Goal: Communication & Community: Participate in discussion

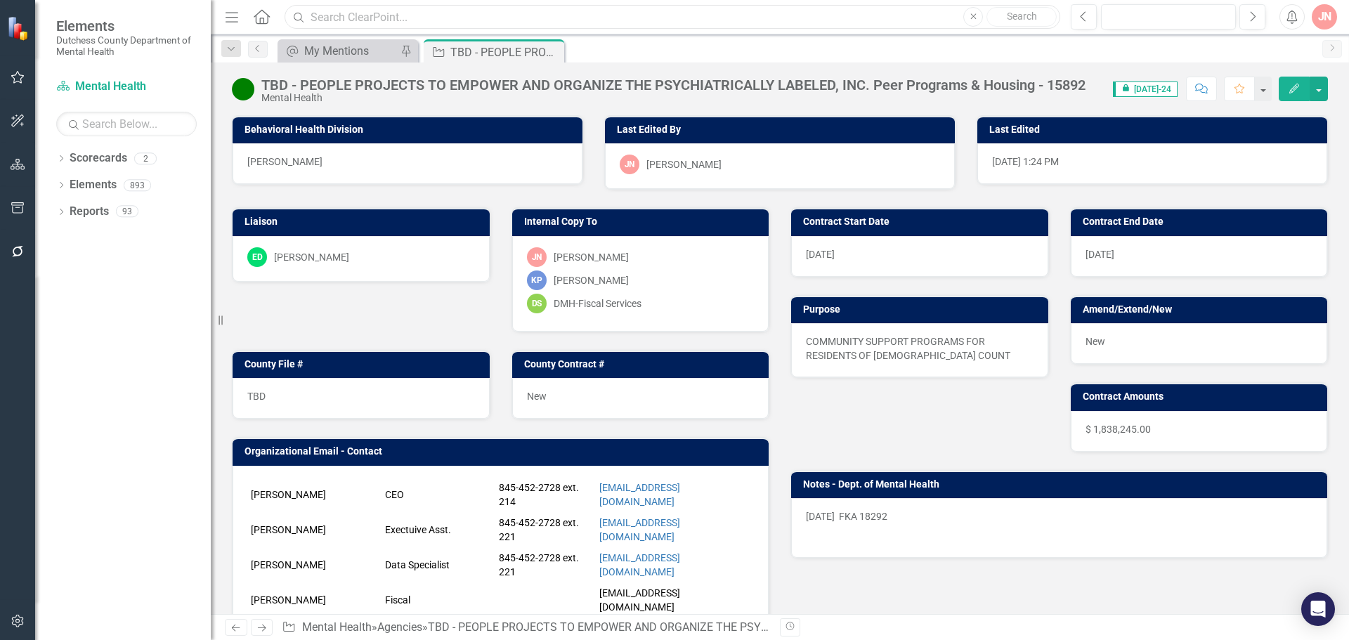
click at [441, 23] on input "text" at bounding box center [673, 17] width 776 height 25
type input "Dutchess community college"
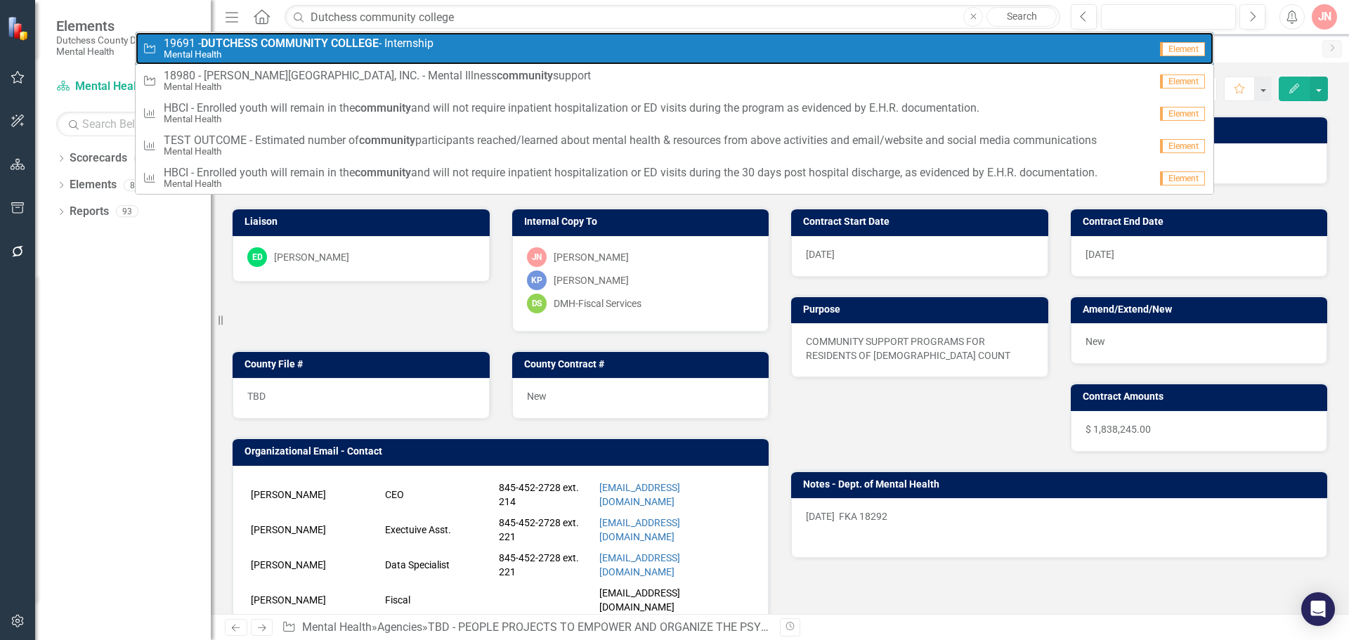
click at [347, 51] on small "Mental Health" at bounding box center [299, 54] width 270 height 11
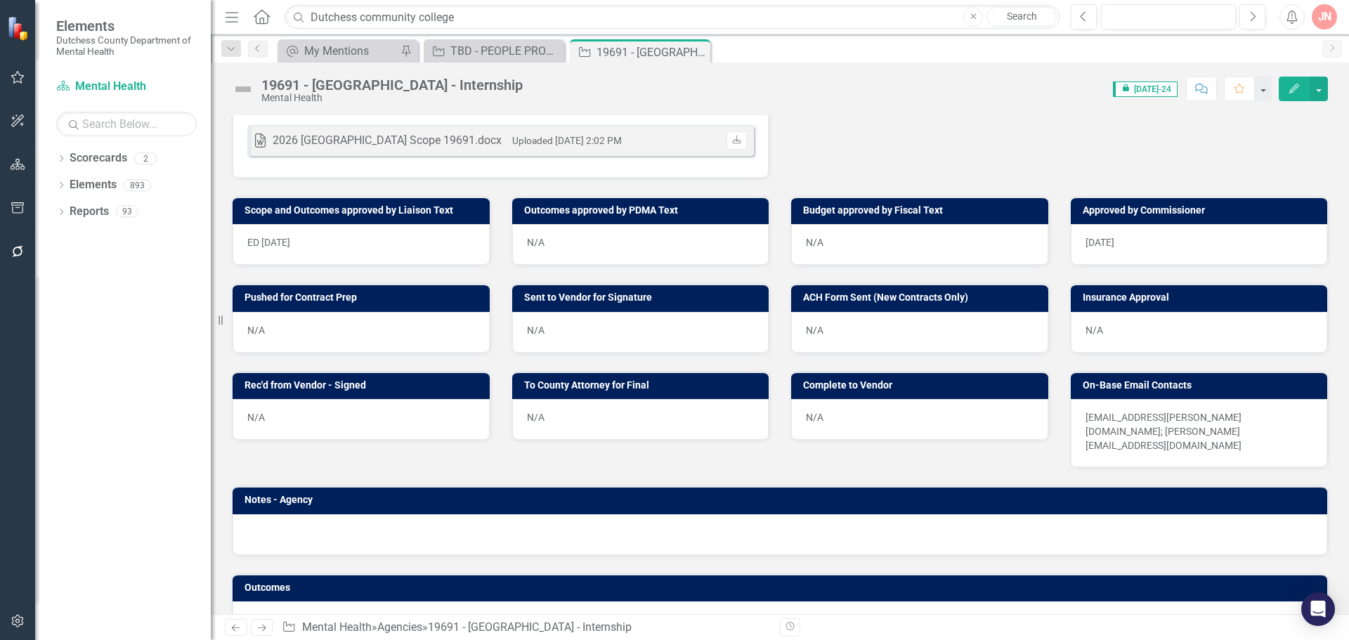
scroll to position [538, 0]
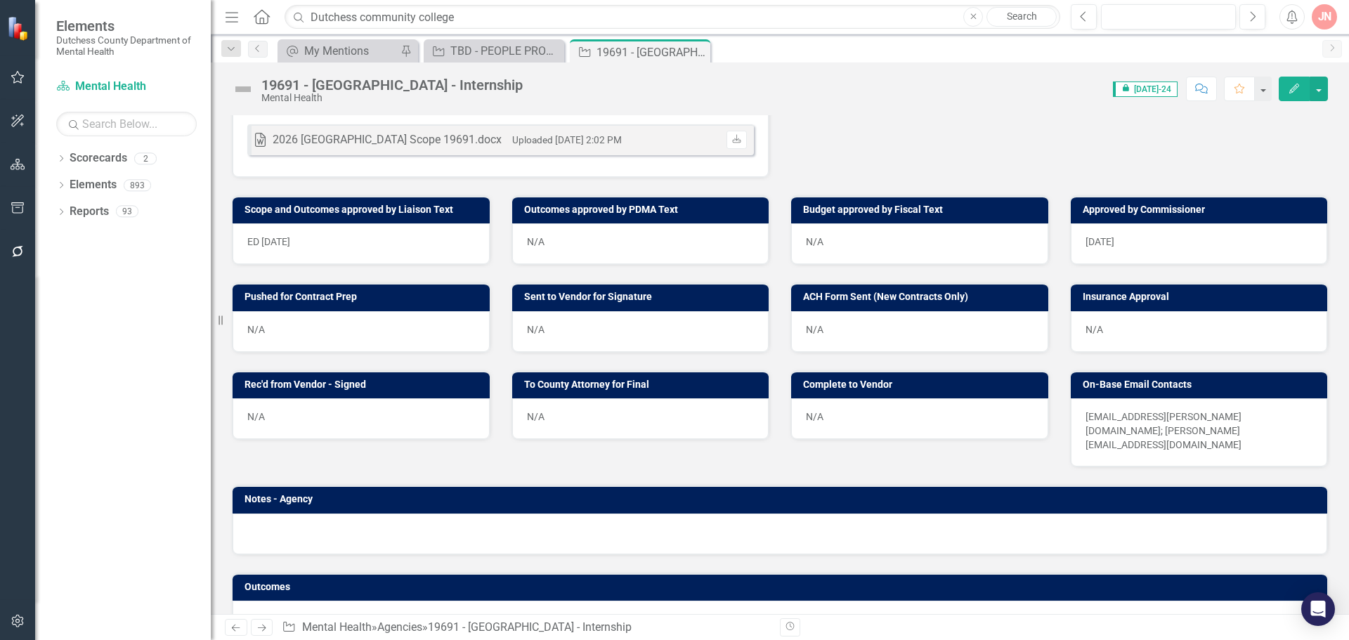
click at [1198, 82] on button "Comment" at bounding box center [1201, 89] width 31 height 25
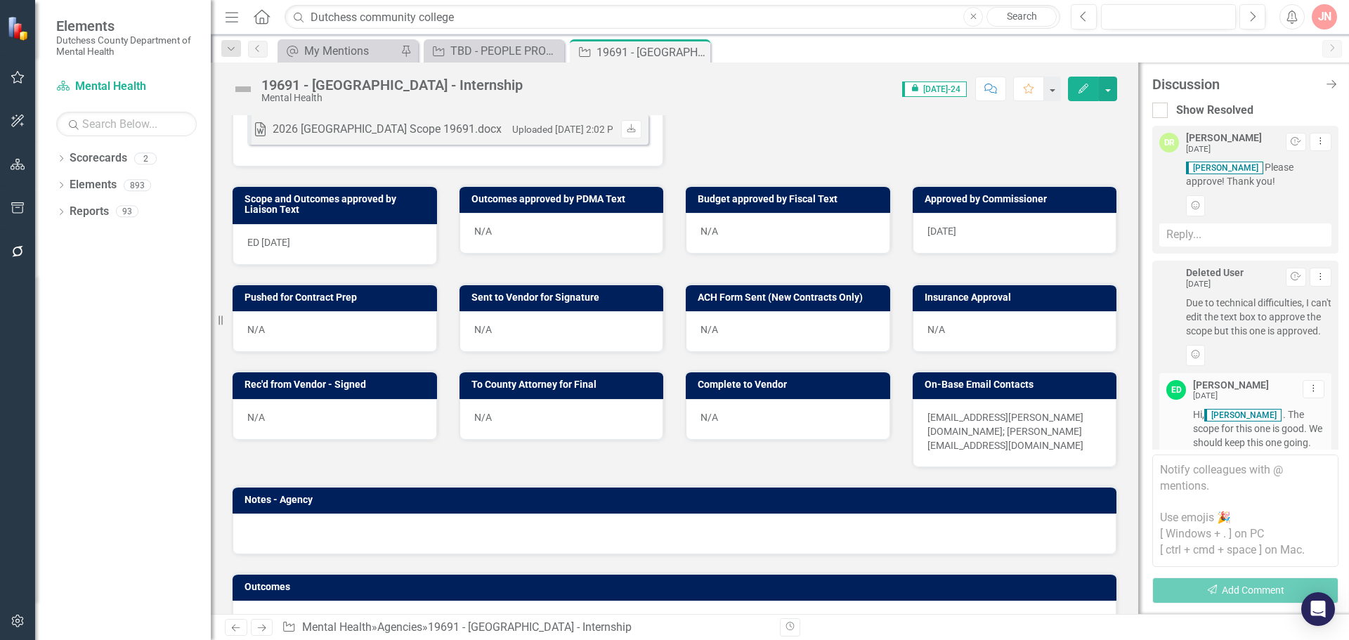
scroll to position [242, 0]
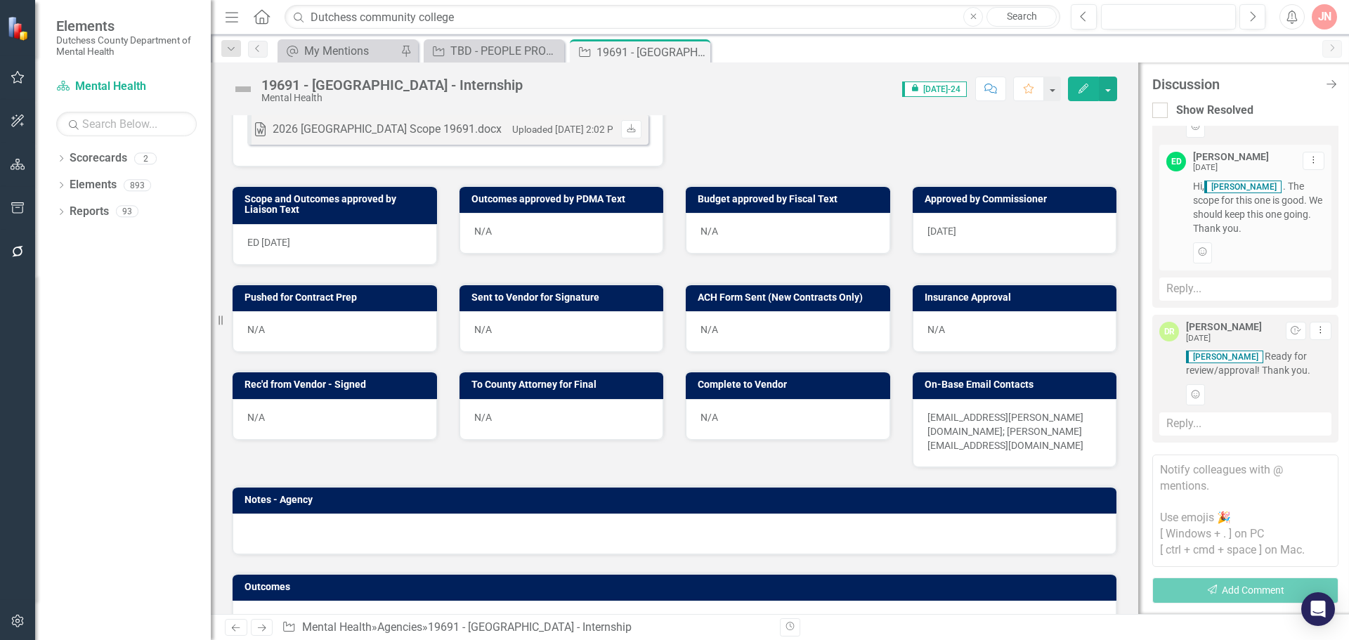
click at [1226, 490] on textarea at bounding box center [1246, 511] width 186 height 112
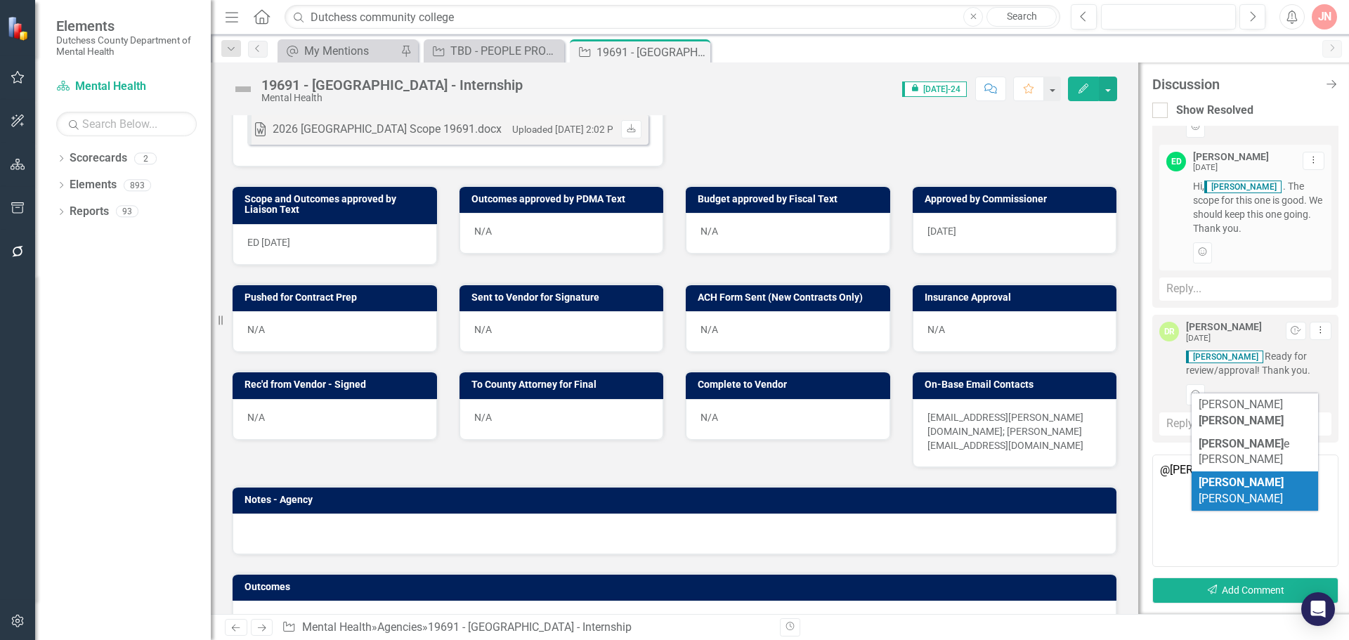
click at [1224, 476] on span "[PERSON_NAME] [PERSON_NAME]" at bounding box center [1241, 491] width 85 height 30
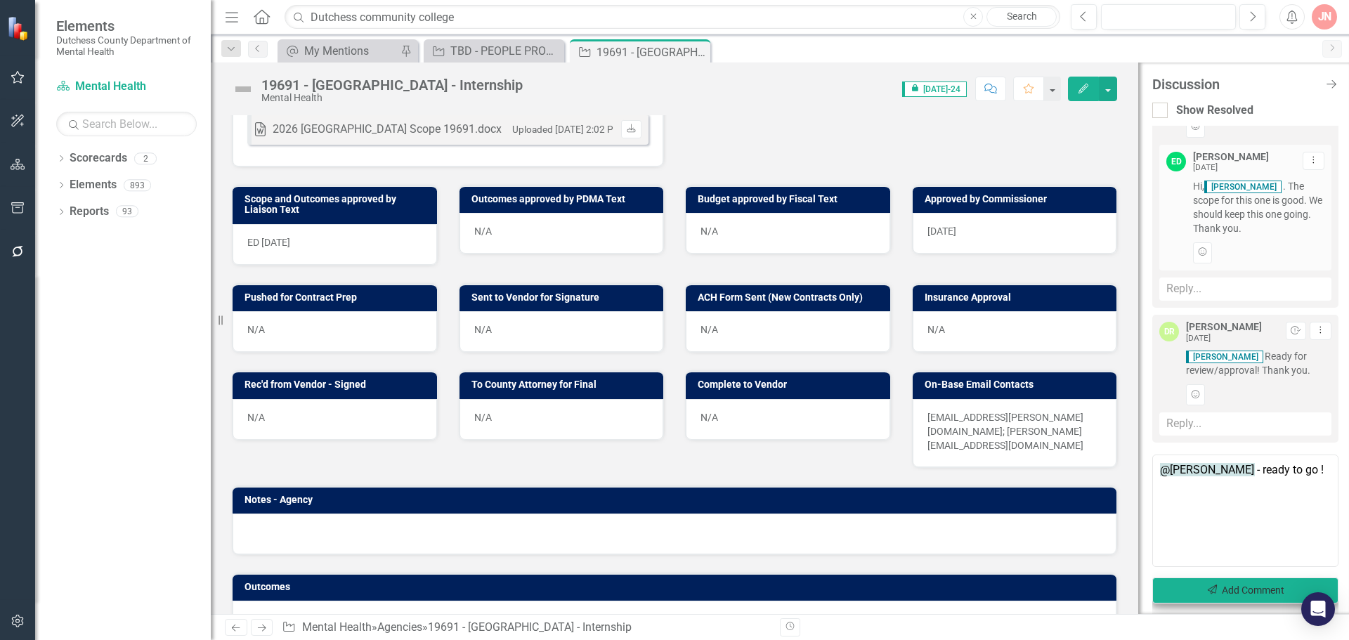
type textarea "@[PERSON_NAME] - ready to go !"
click at [1252, 585] on button "Send Add Comment" at bounding box center [1246, 591] width 186 height 26
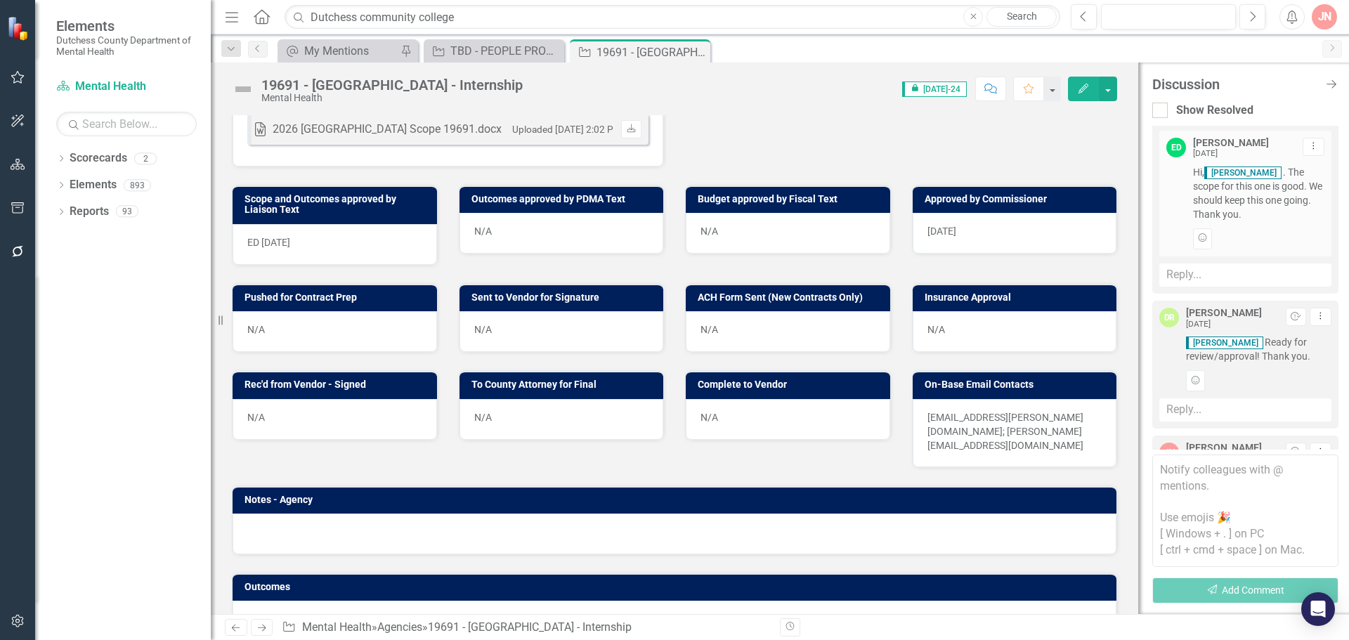
scroll to position [364, 0]
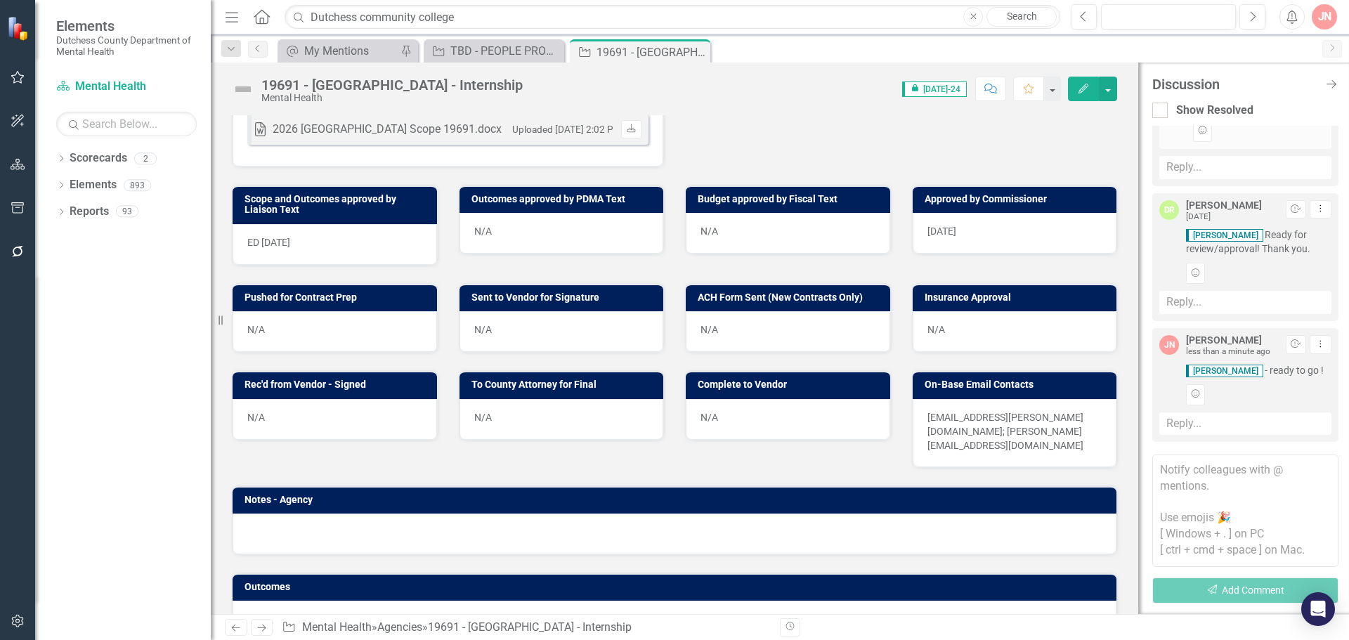
click at [967, 20] on button "Close" at bounding box center [974, 17] width 20 height 20
click at [472, 14] on input "text" at bounding box center [673, 17] width 776 height 25
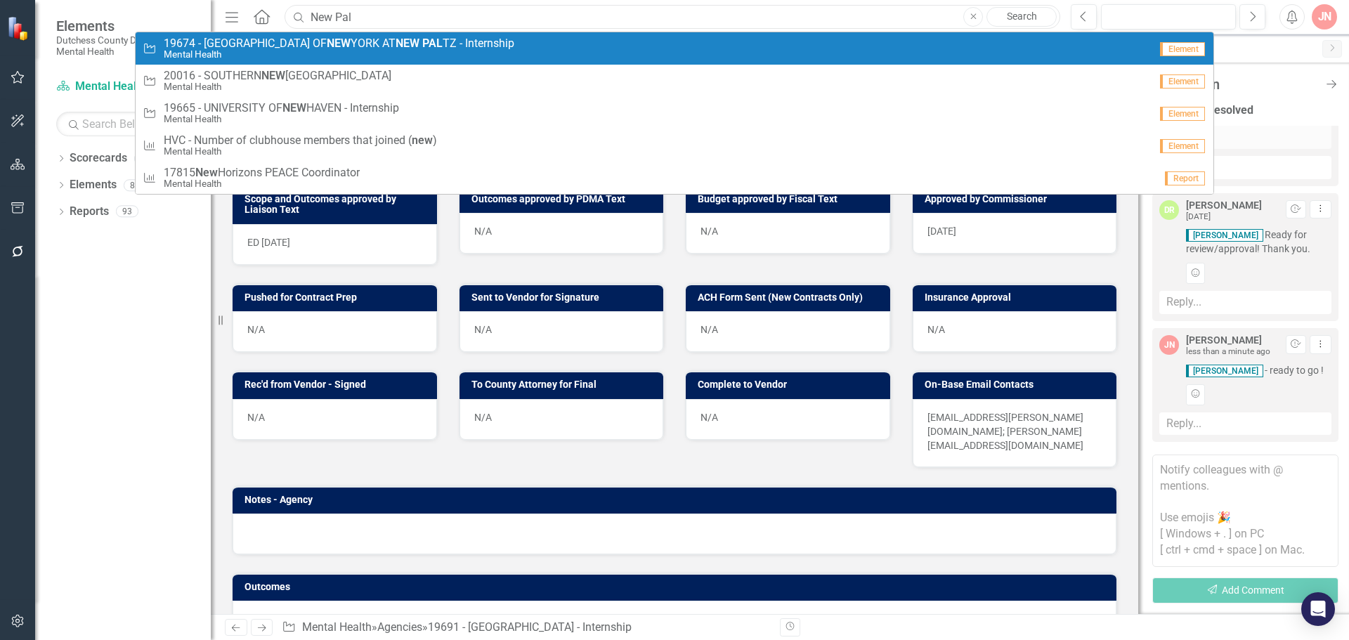
type input "New Pal"
click at [347, 51] on small "Mental Health" at bounding box center [339, 54] width 351 height 11
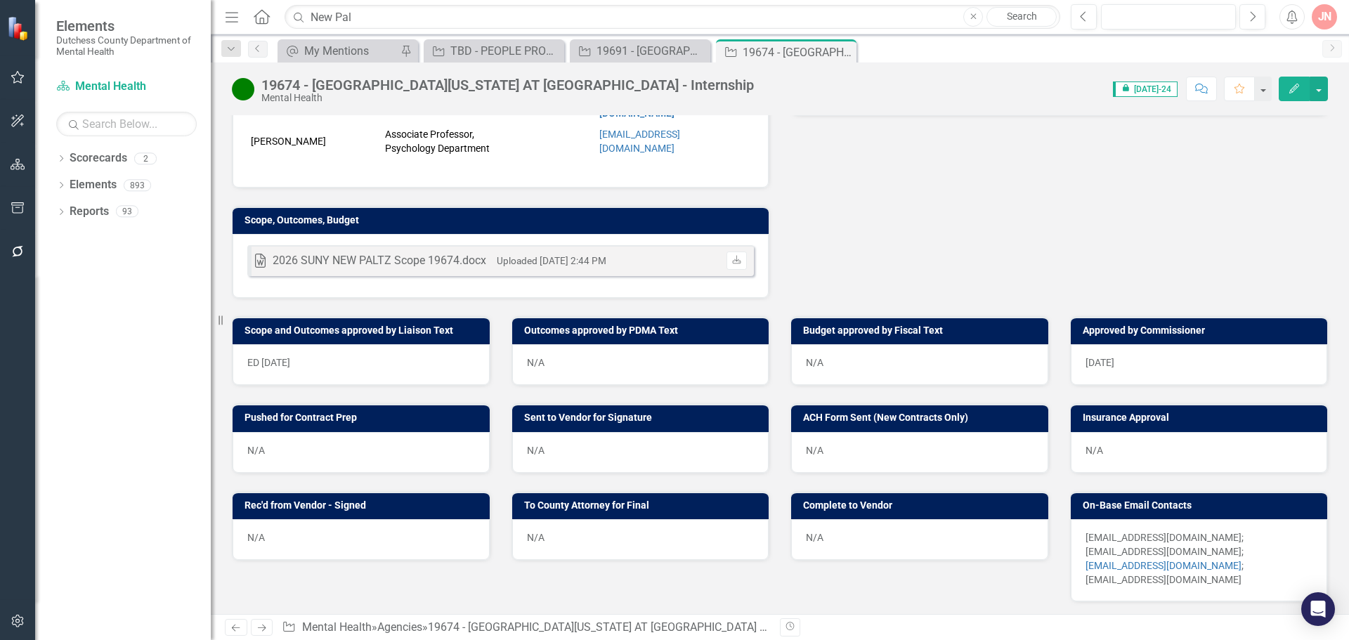
scroll to position [439, 0]
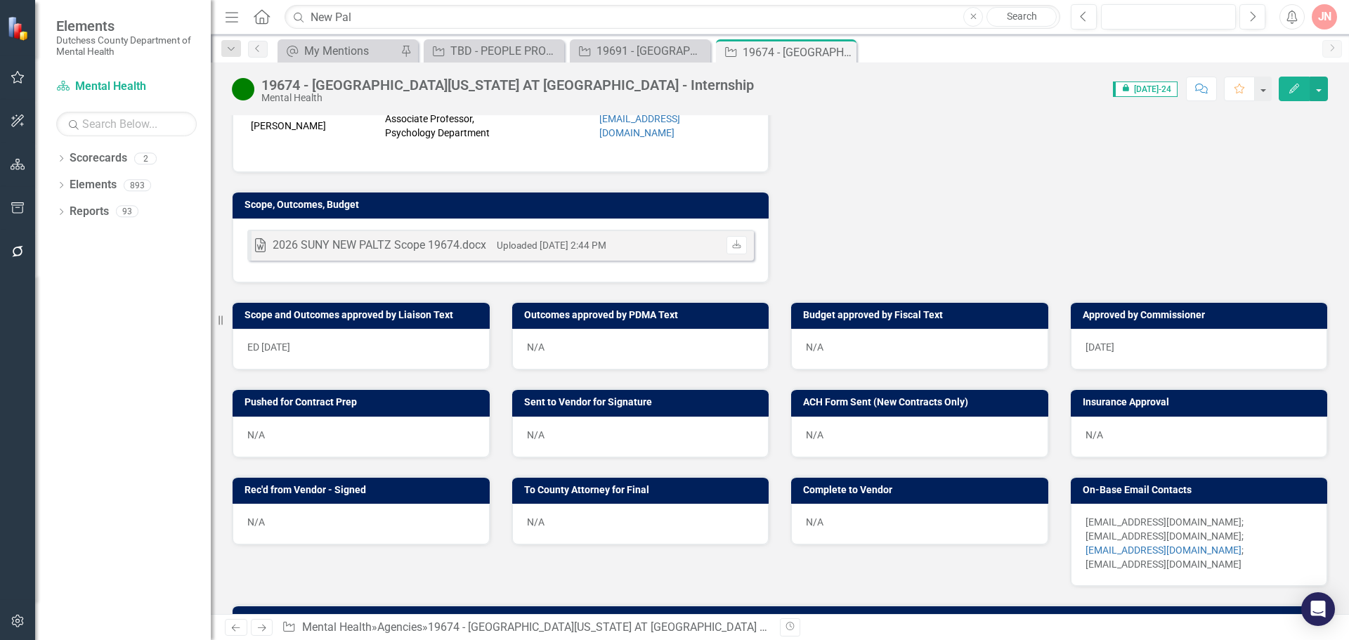
click at [1200, 86] on icon "Comment" at bounding box center [1202, 89] width 13 height 10
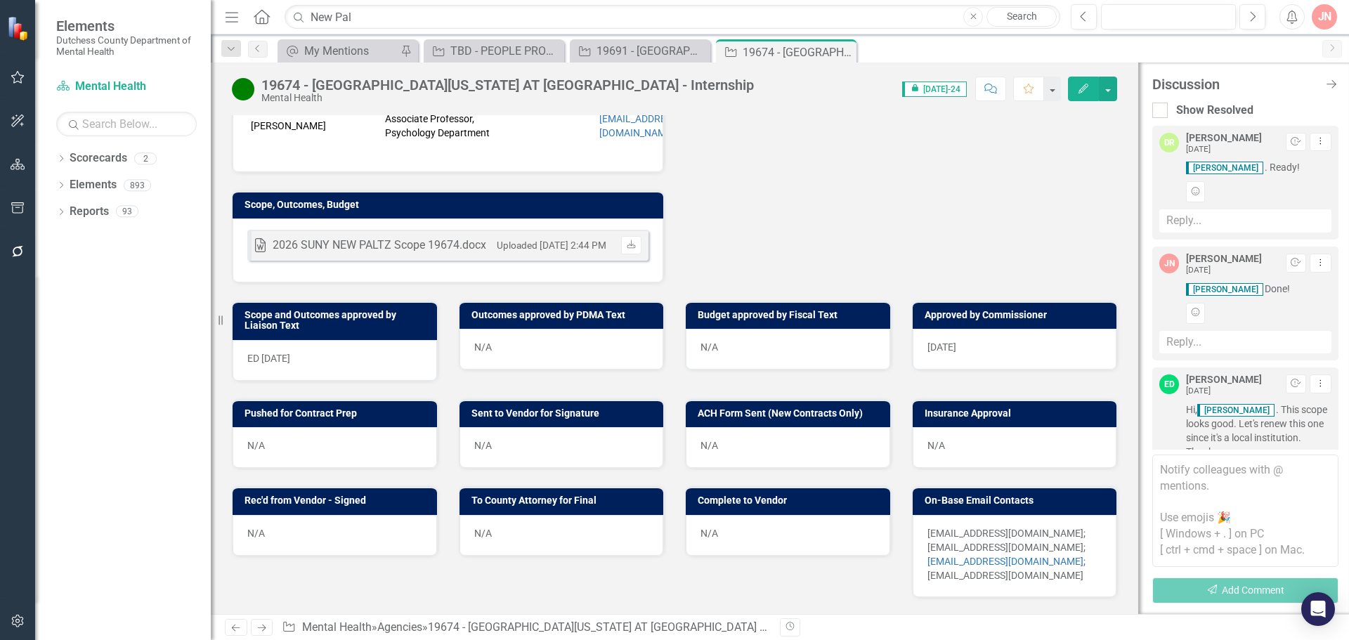
scroll to position [216, 0]
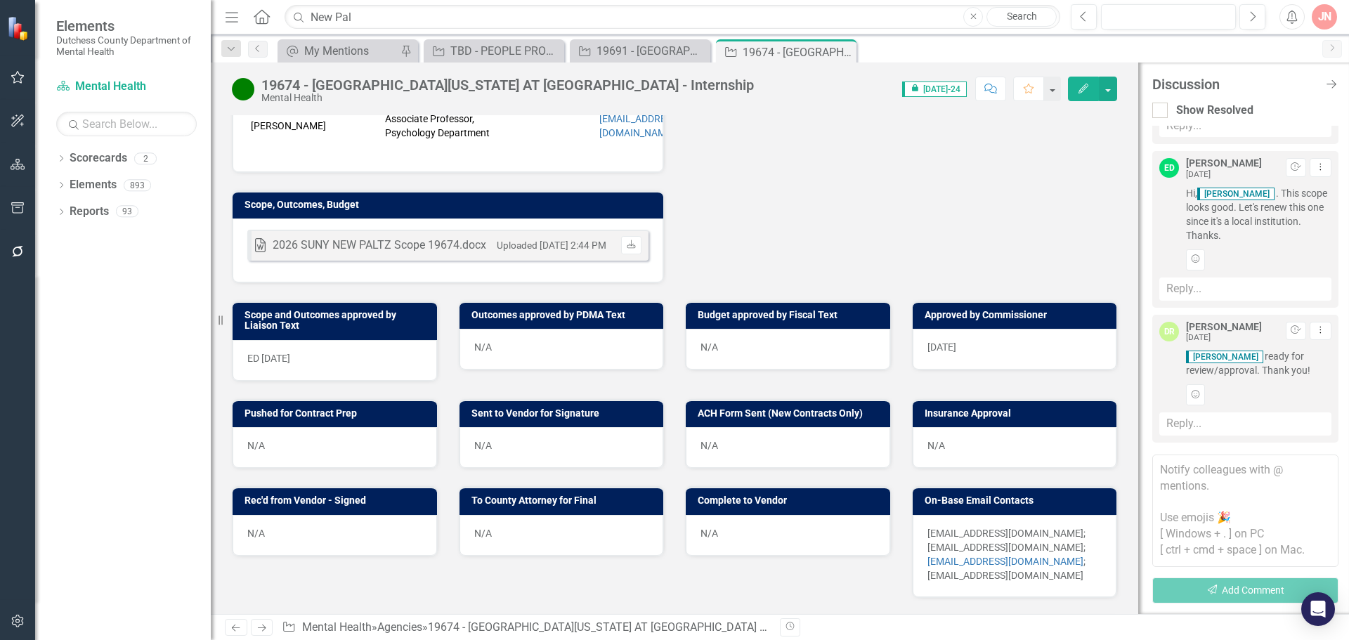
click at [1206, 483] on textarea at bounding box center [1246, 511] width 186 height 112
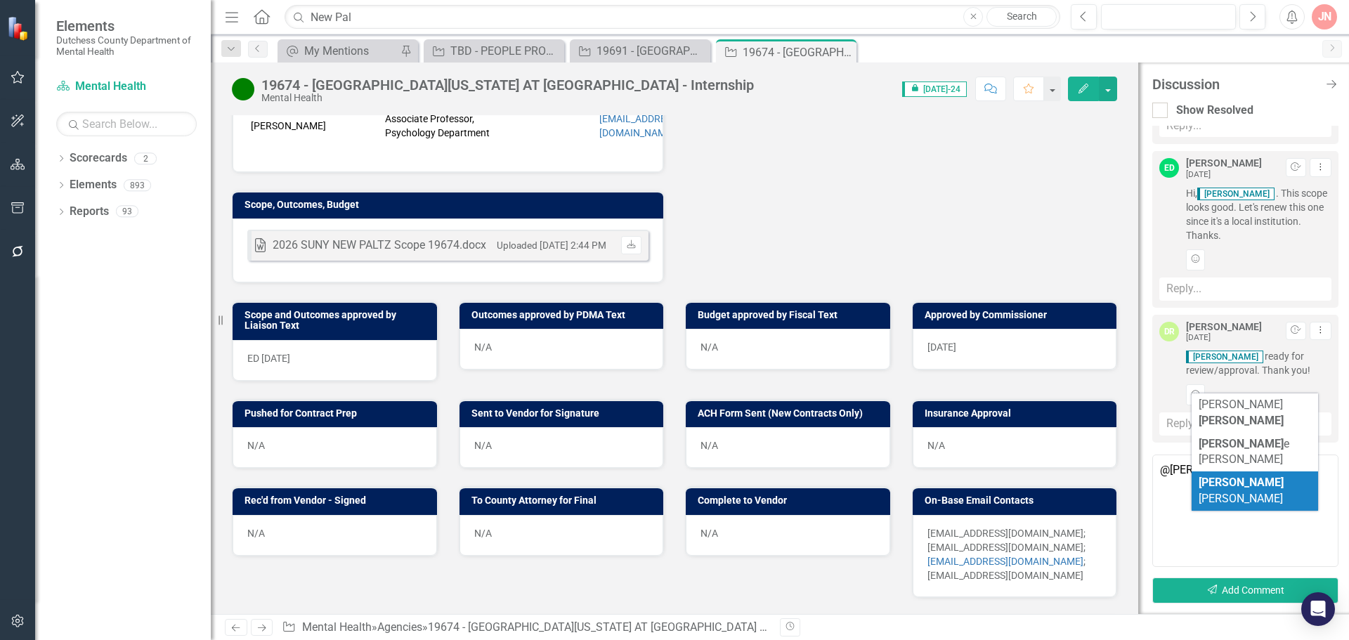
click at [1217, 476] on b "[PERSON_NAME]" at bounding box center [1241, 482] width 85 height 13
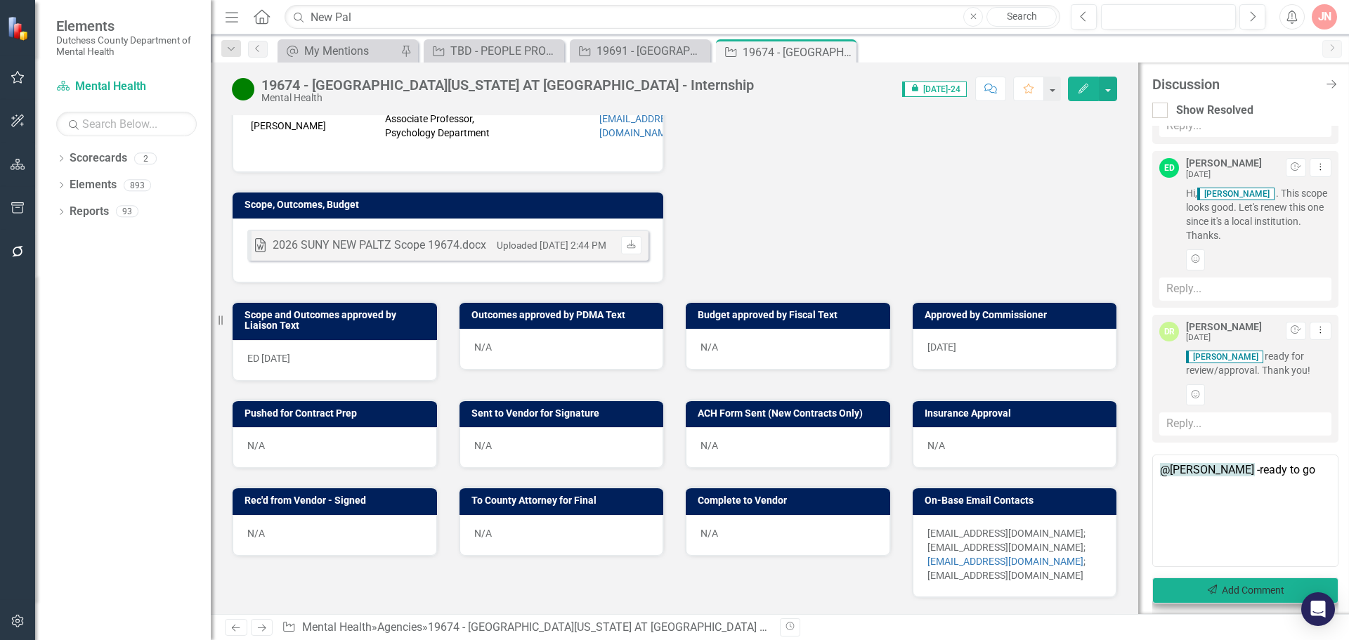
type textarea "@[PERSON_NAME] -ready to go"
click at [1241, 594] on button "Send Add Comment" at bounding box center [1246, 591] width 186 height 26
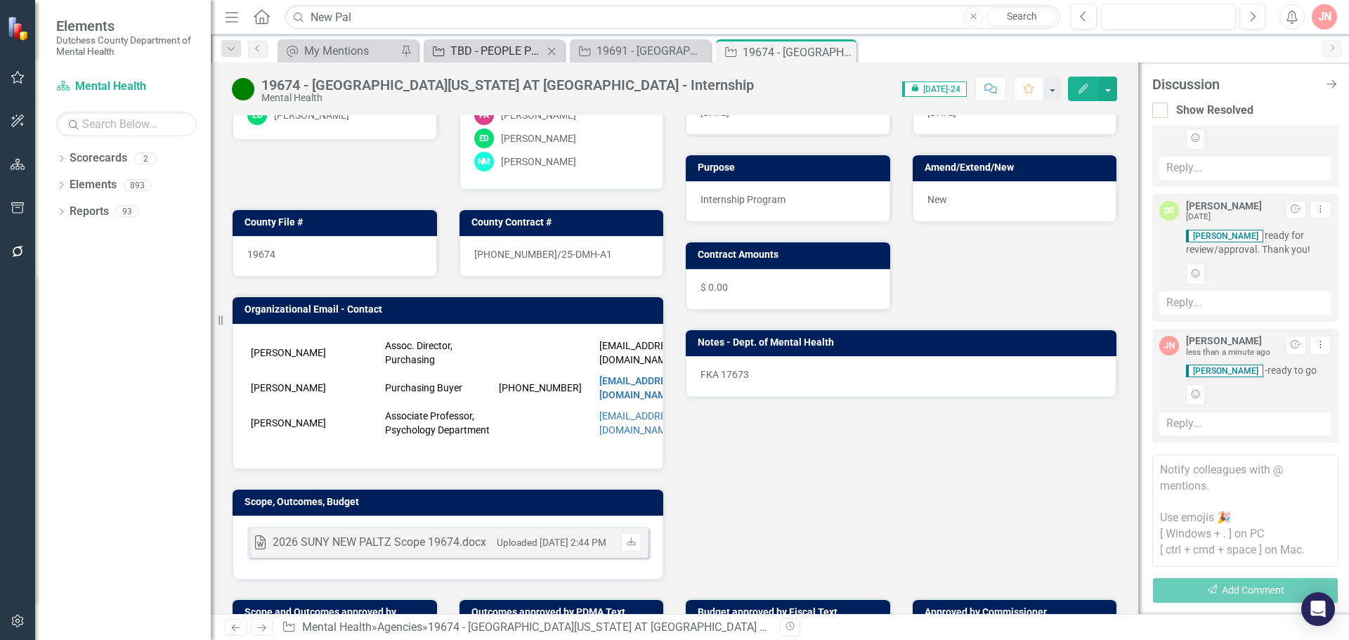
scroll to position [141, 0]
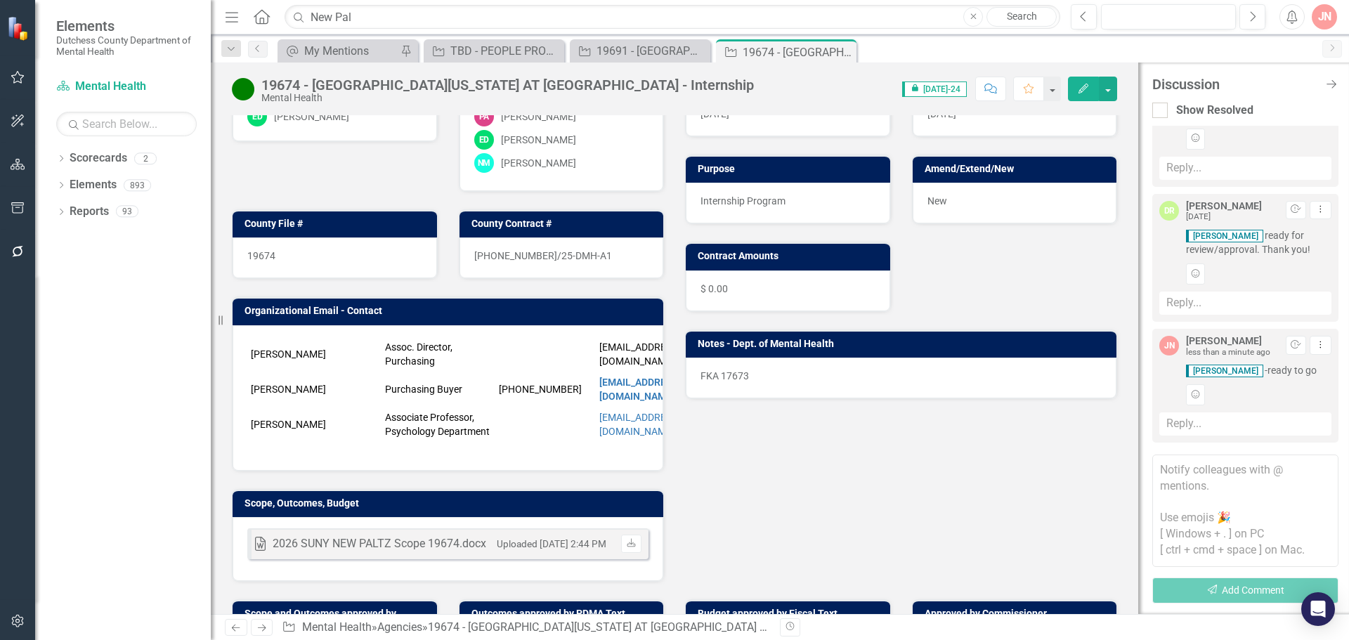
click at [972, 18] on icon "button" at bounding box center [974, 16] width 6 height 6
click at [451, 16] on input "text" at bounding box center [673, 17] width 776 height 25
type input "vassar"
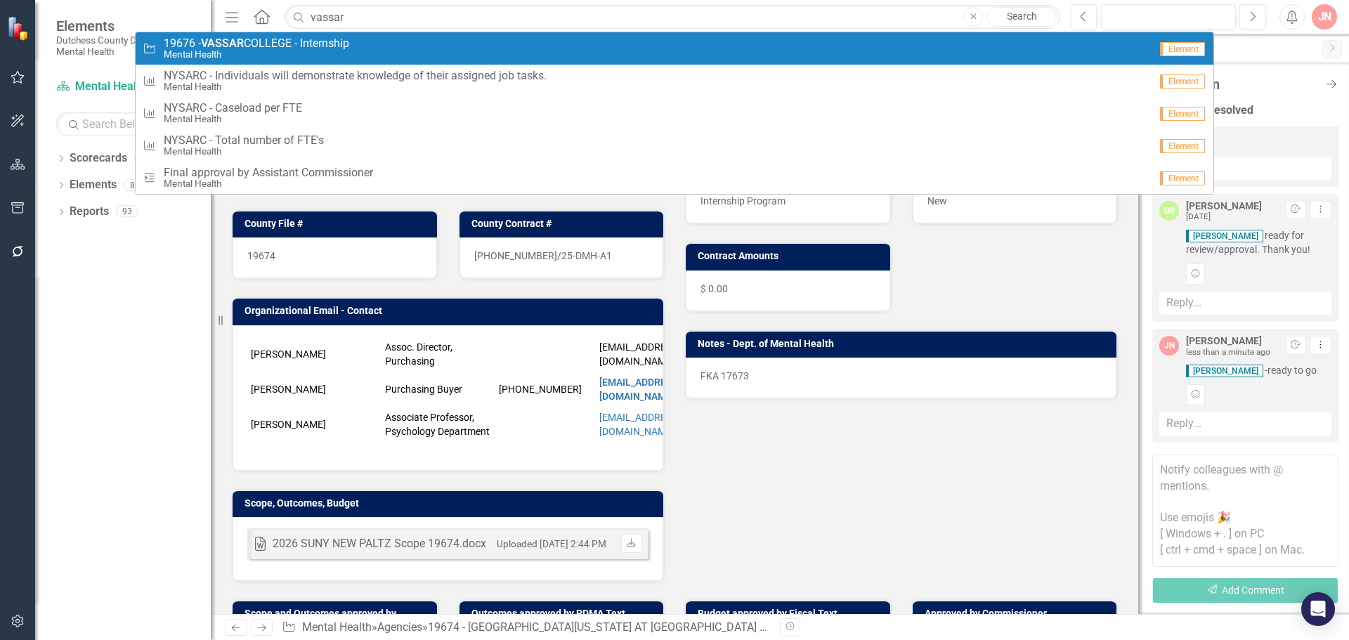
click at [384, 44] on div "Agency 19676 - [GEOGRAPHIC_DATA] - Internship Mental Health" at bounding box center [646, 48] width 1007 height 23
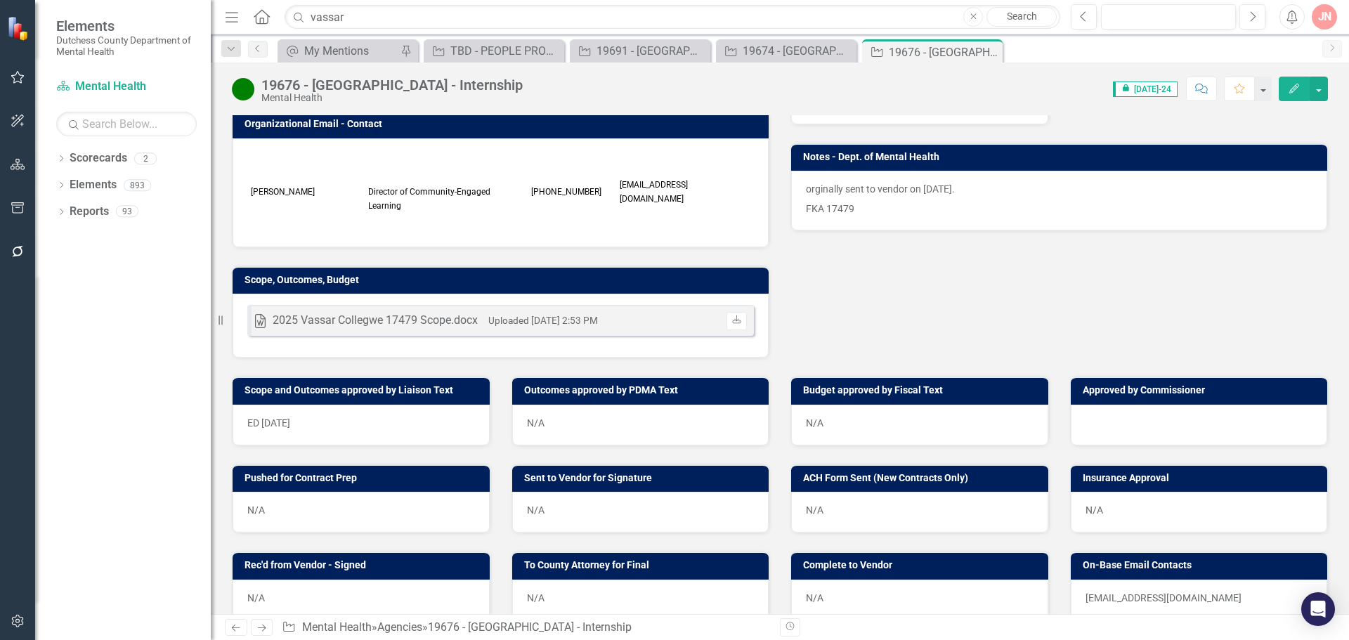
scroll to position [404, 0]
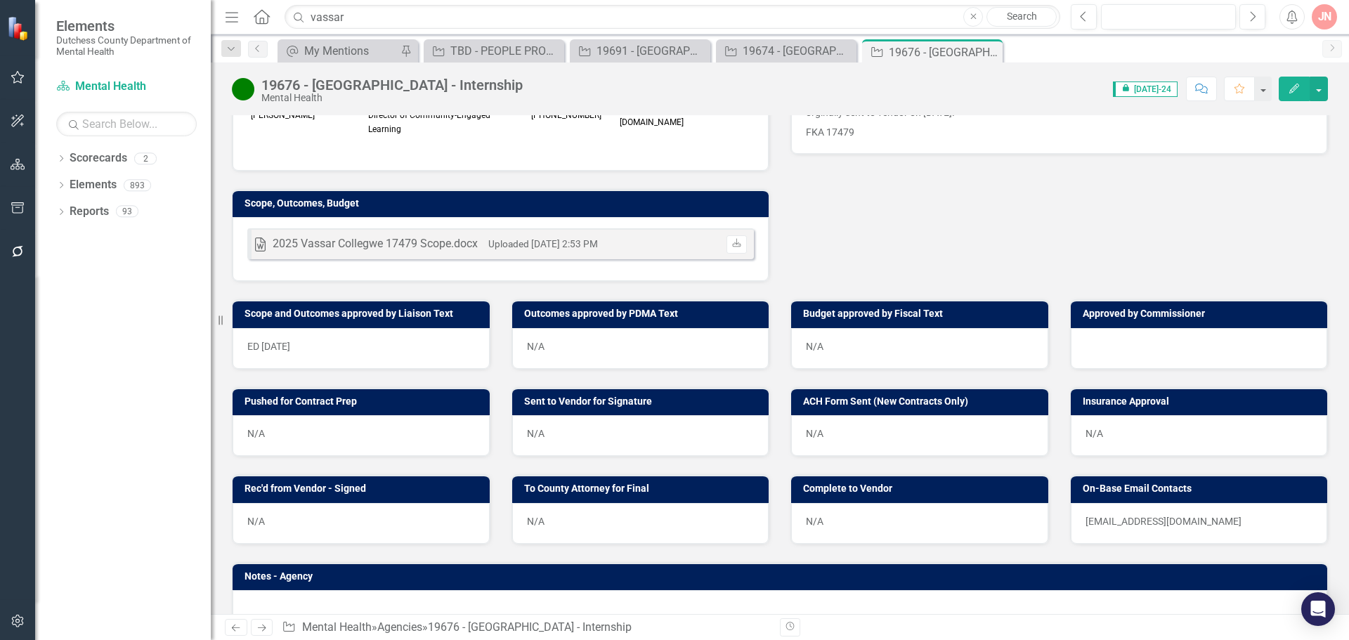
click at [1132, 335] on div at bounding box center [1199, 348] width 257 height 41
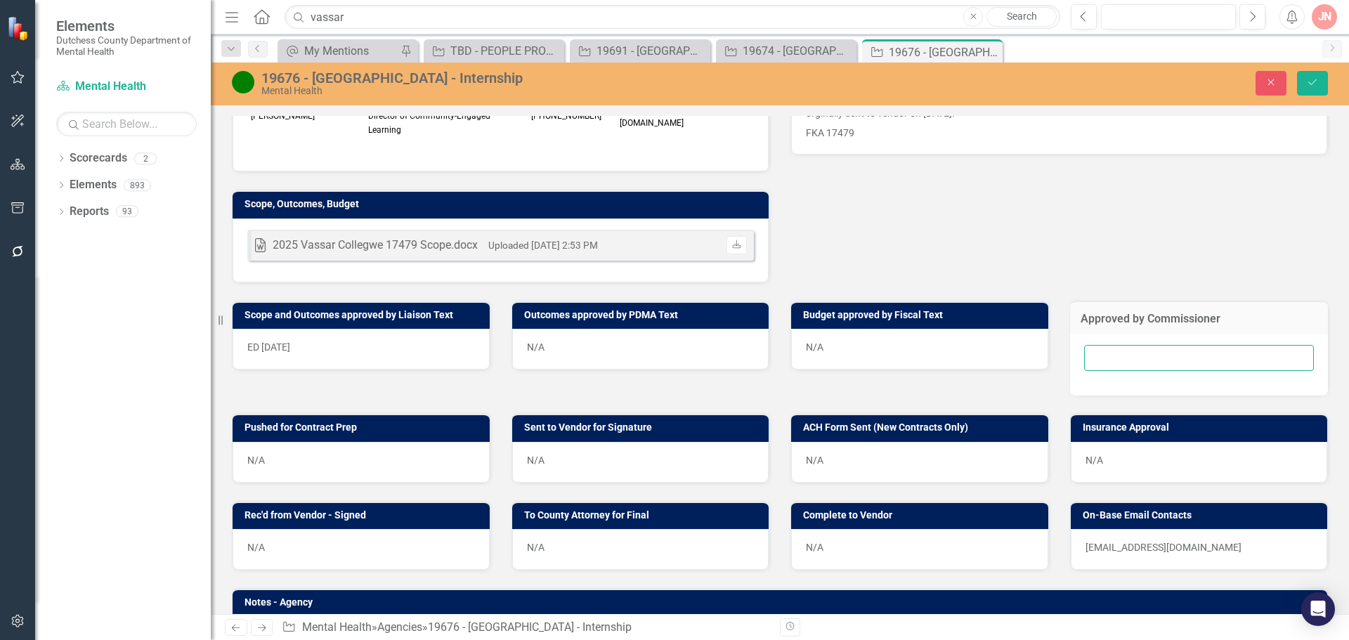
click at [1136, 345] on input "text" at bounding box center [1200, 358] width 231 height 26
type input "[DATE]"
click at [1315, 79] on icon "Save" at bounding box center [1313, 82] width 13 height 10
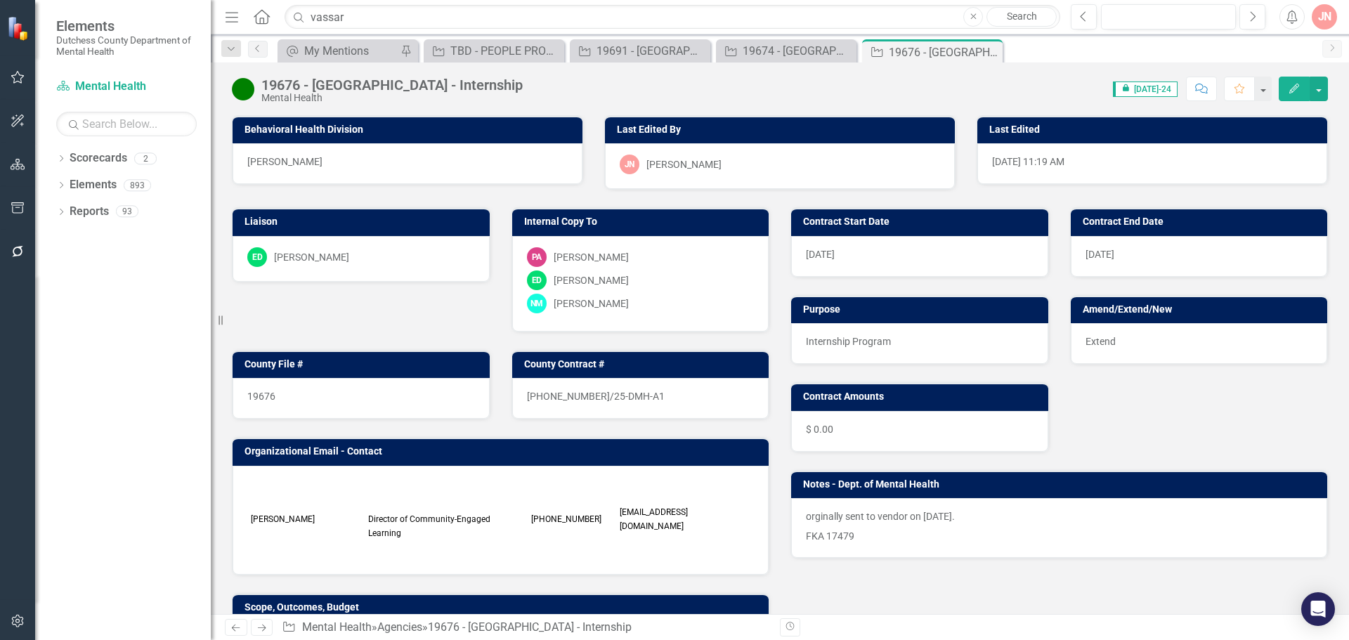
click at [1193, 98] on button "Comment" at bounding box center [1201, 89] width 31 height 25
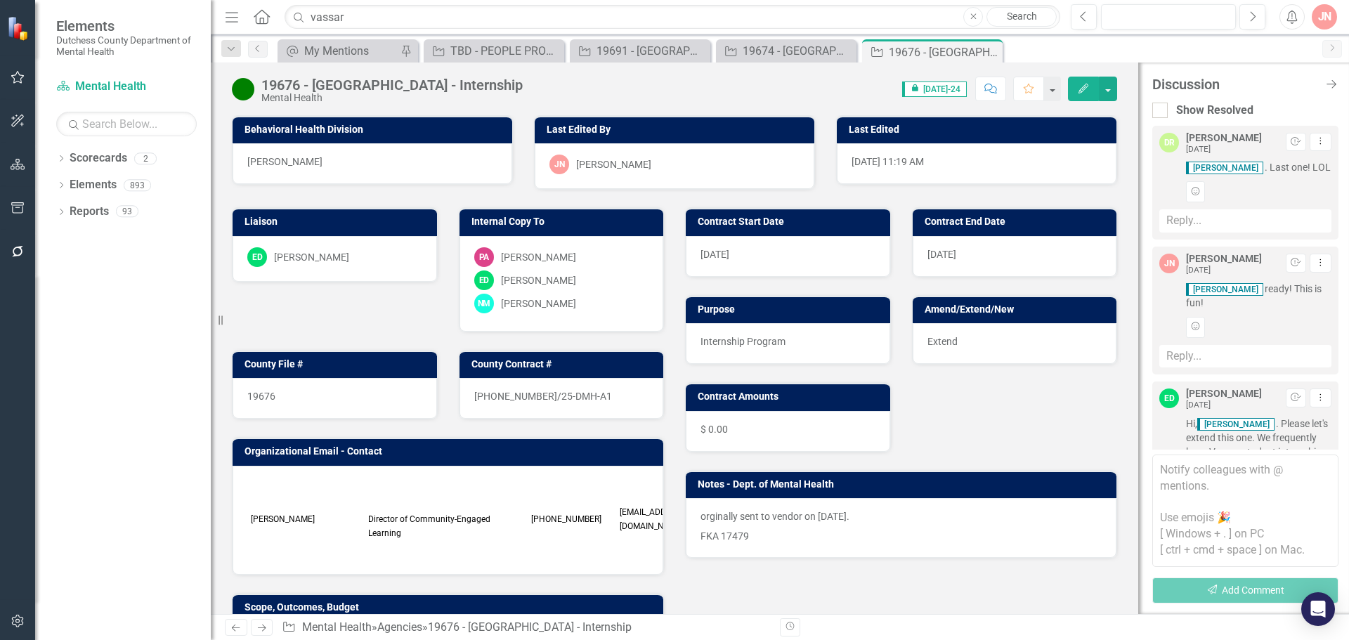
scroll to position [315, 0]
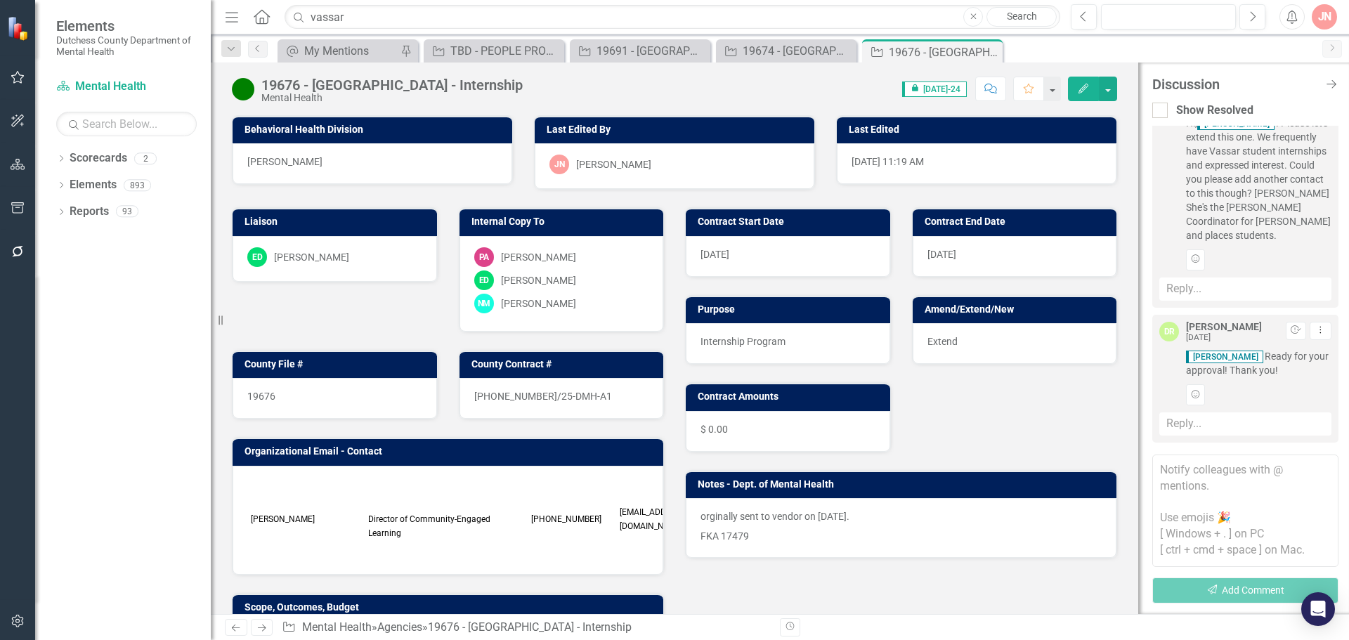
click at [1205, 510] on textarea at bounding box center [1246, 511] width 186 height 112
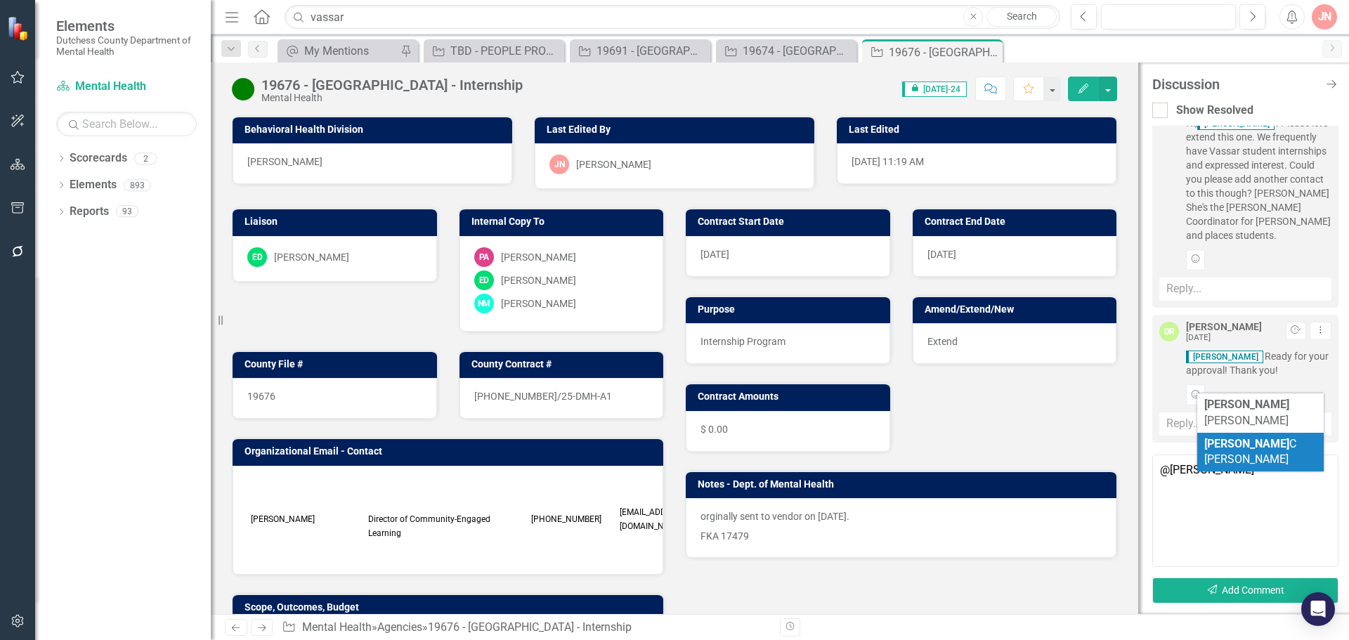
click at [1227, 437] on b "[PERSON_NAME]" at bounding box center [1247, 443] width 85 height 13
type textarea "@[PERSON_NAME]"
click at [1245, 437] on span "[PERSON_NAME]" at bounding box center [1244, 452] width 91 height 30
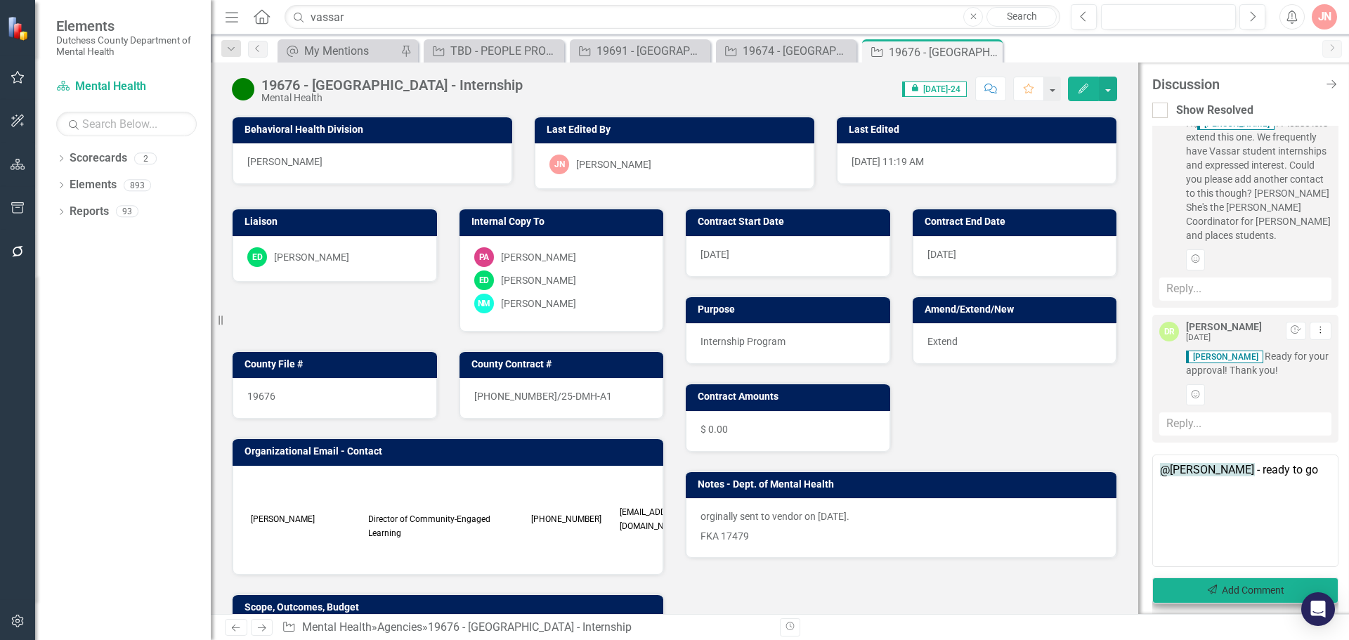
type textarea "@[PERSON_NAME] - ready to go"
click at [1232, 595] on button "Send Add Comment" at bounding box center [1246, 591] width 186 height 26
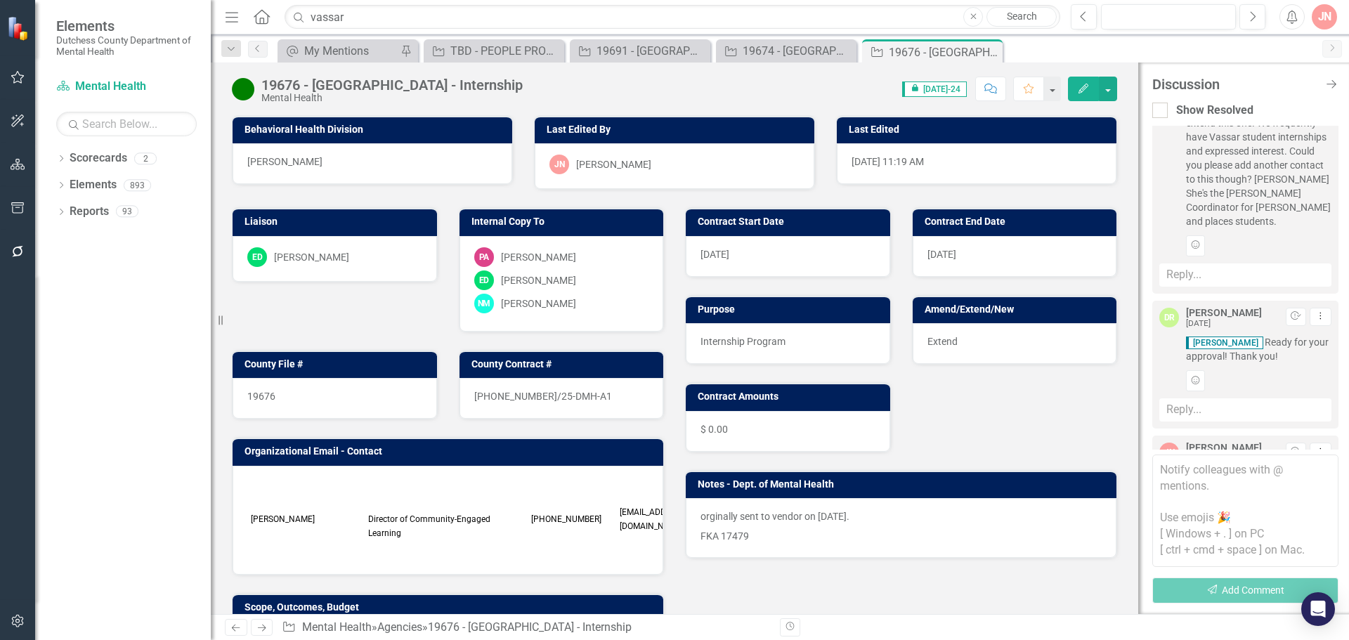
scroll to position [436, 0]
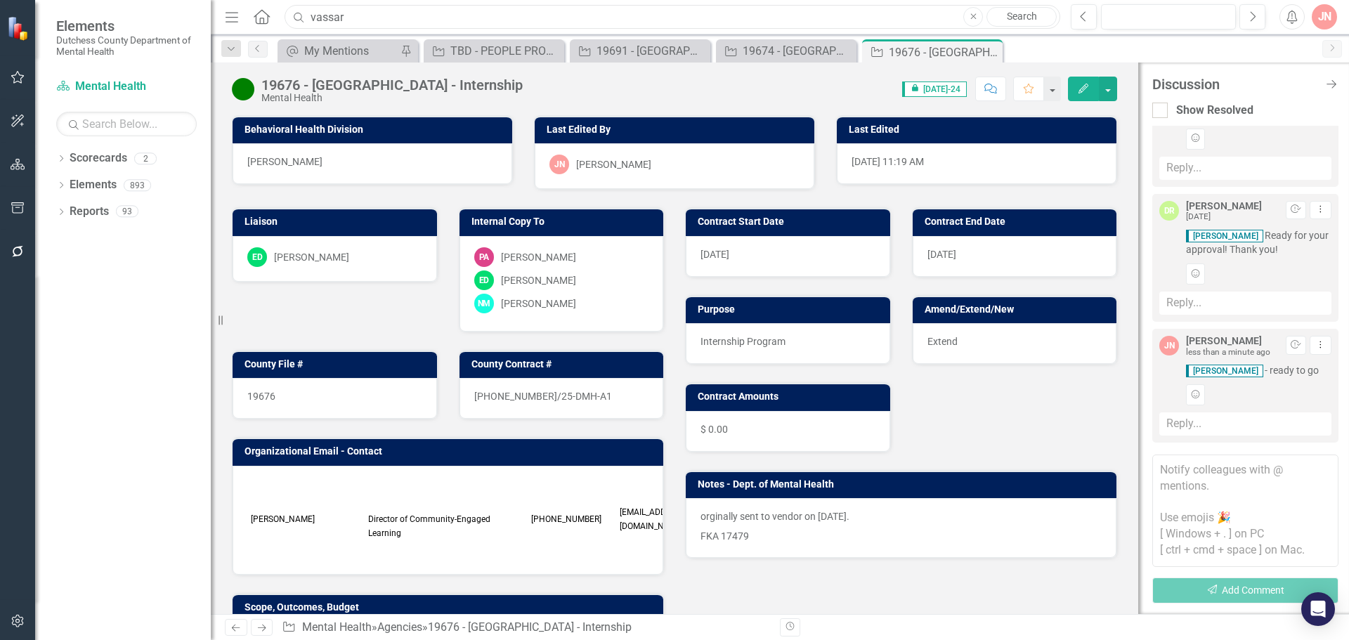
click at [416, 15] on input "vassar" at bounding box center [673, 17] width 776 height 25
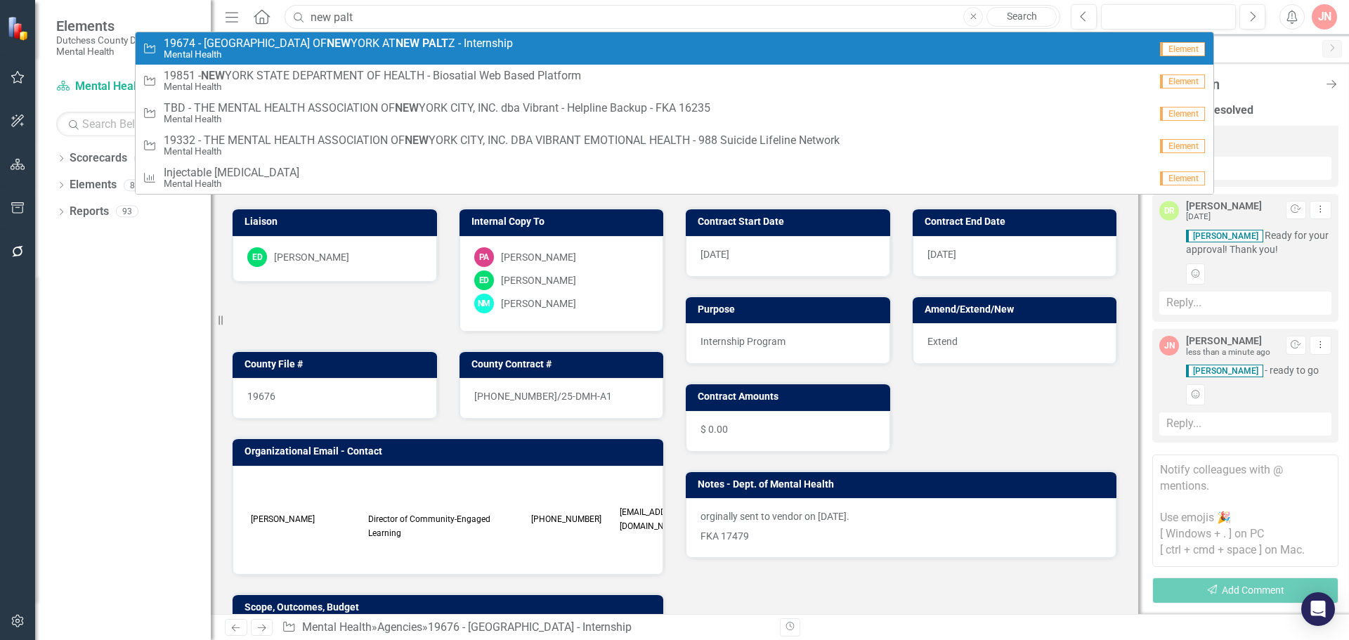
type input "new palt"
click at [313, 42] on span "19674 - [GEOGRAPHIC_DATA] AT [GEOGRAPHIC_DATA] Z - Internship" at bounding box center [338, 43] width 349 height 13
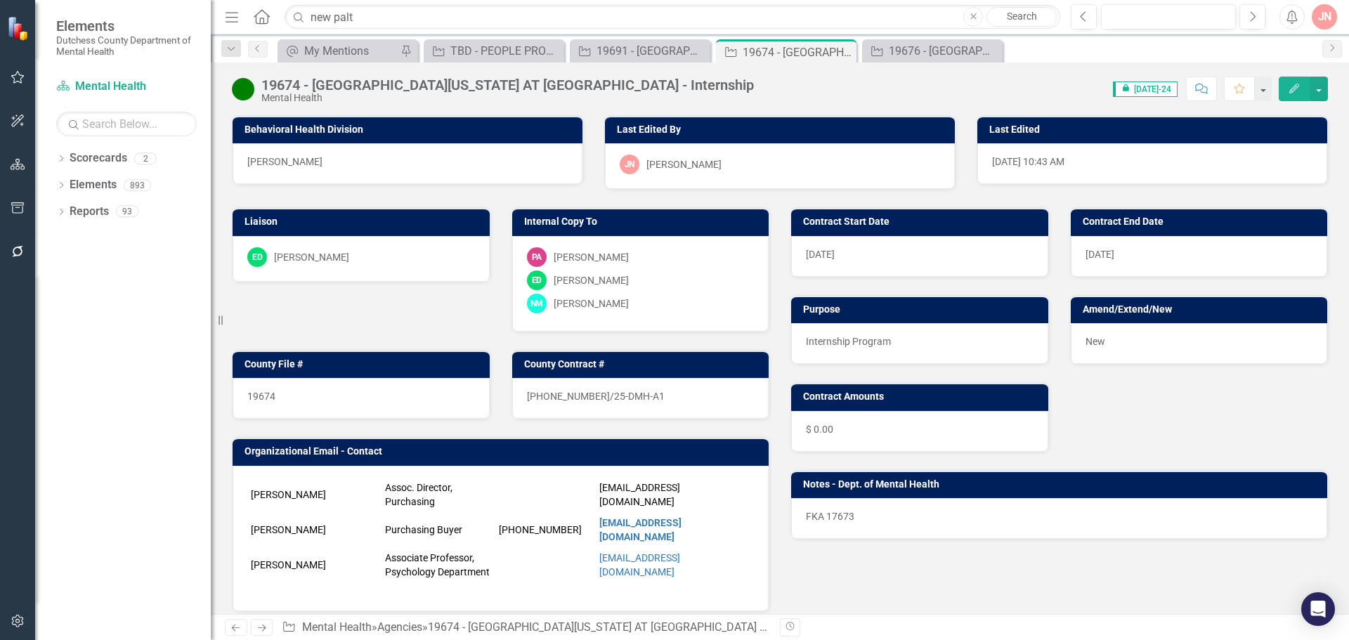
click at [1205, 98] on button "Comment" at bounding box center [1201, 89] width 31 height 25
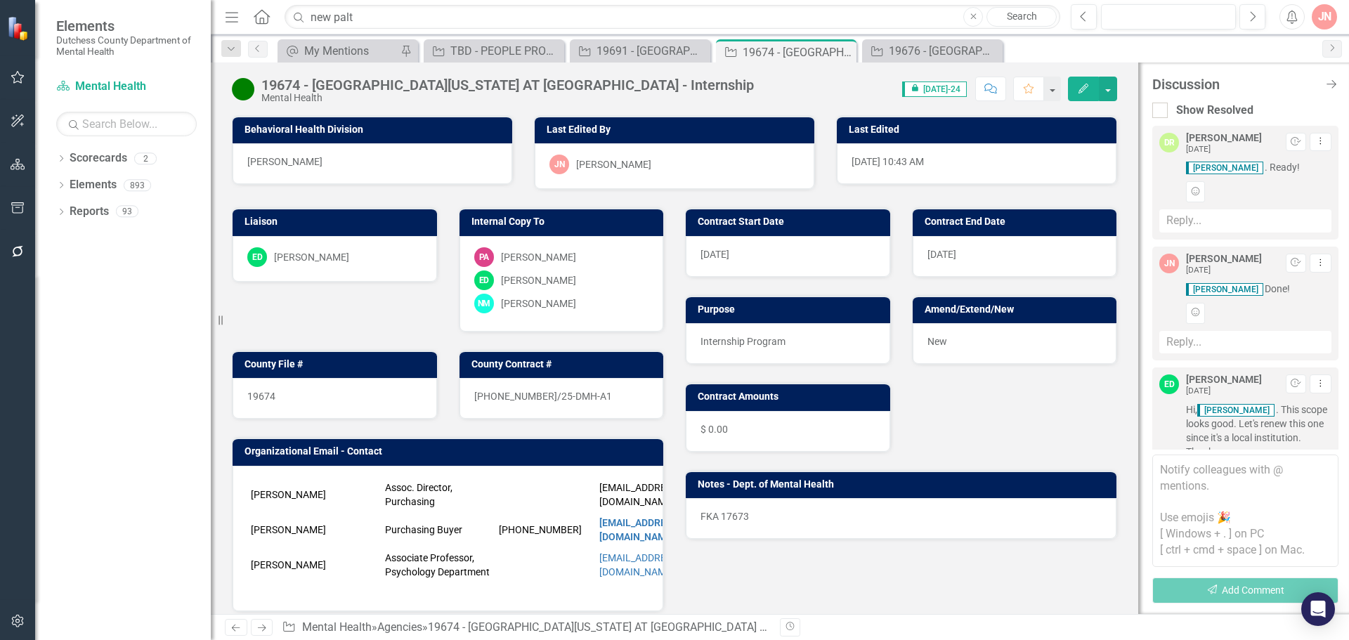
scroll to position [337, 0]
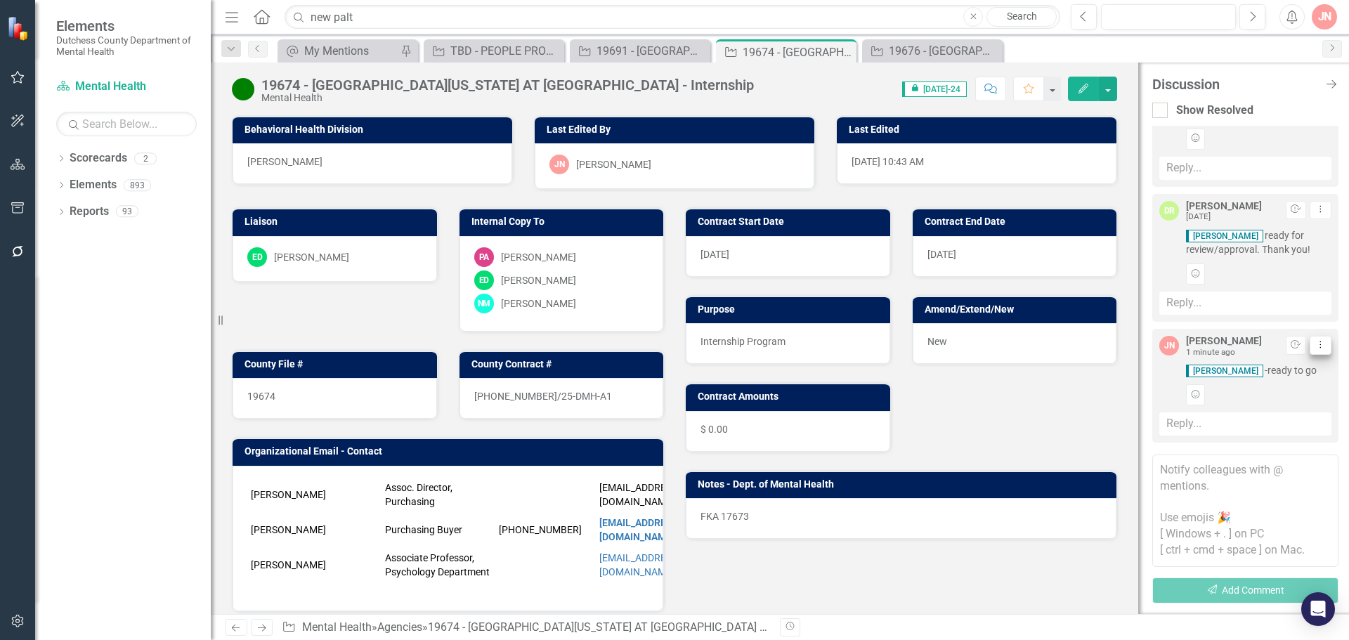
click at [1315, 346] on icon "Dropdown Menu" at bounding box center [1321, 344] width 12 height 9
click at [1276, 374] on link "Edit Edit Comment" at bounding box center [1265, 369] width 111 height 26
drag, startPoint x: 1256, startPoint y: 378, endPoint x: 1167, endPoint y: 383, distance: 88.7
click at [1167, 383] on textarea "@[PERSON_NAME] -ready to go" at bounding box center [1246, 419] width 172 height 112
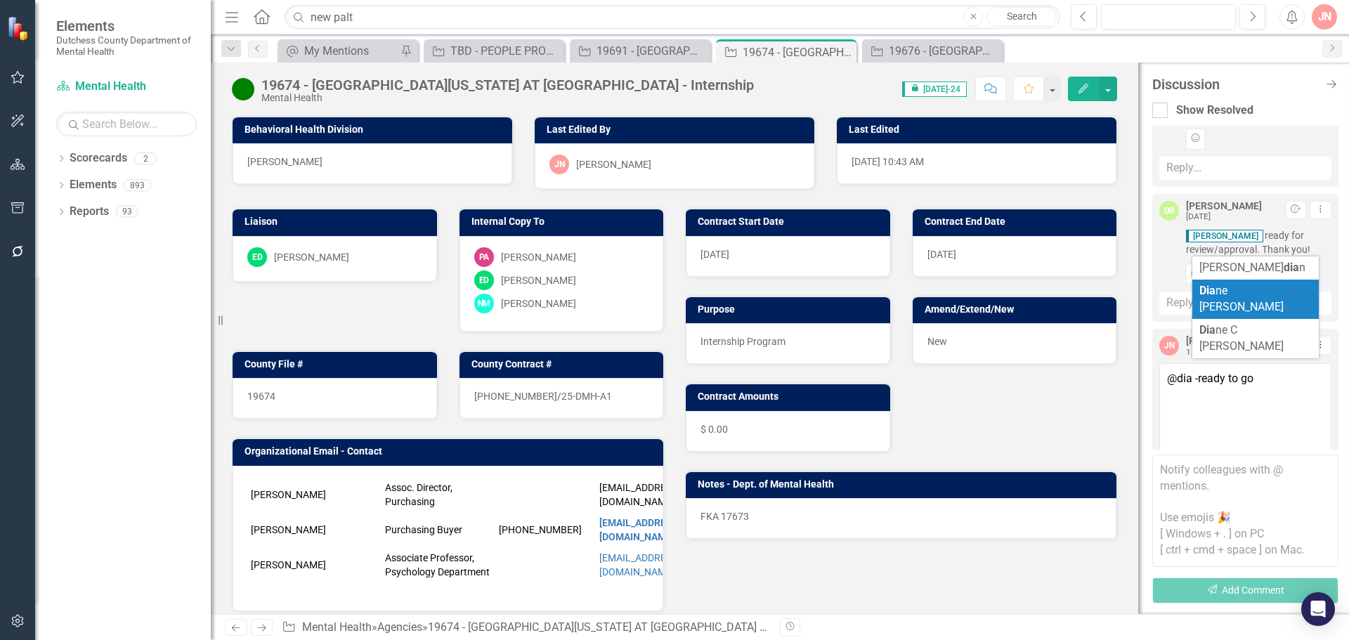
click at [1215, 292] on b "Dia" at bounding box center [1208, 290] width 16 height 13
type textarea "@[PERSON_NAME] -ready to go"
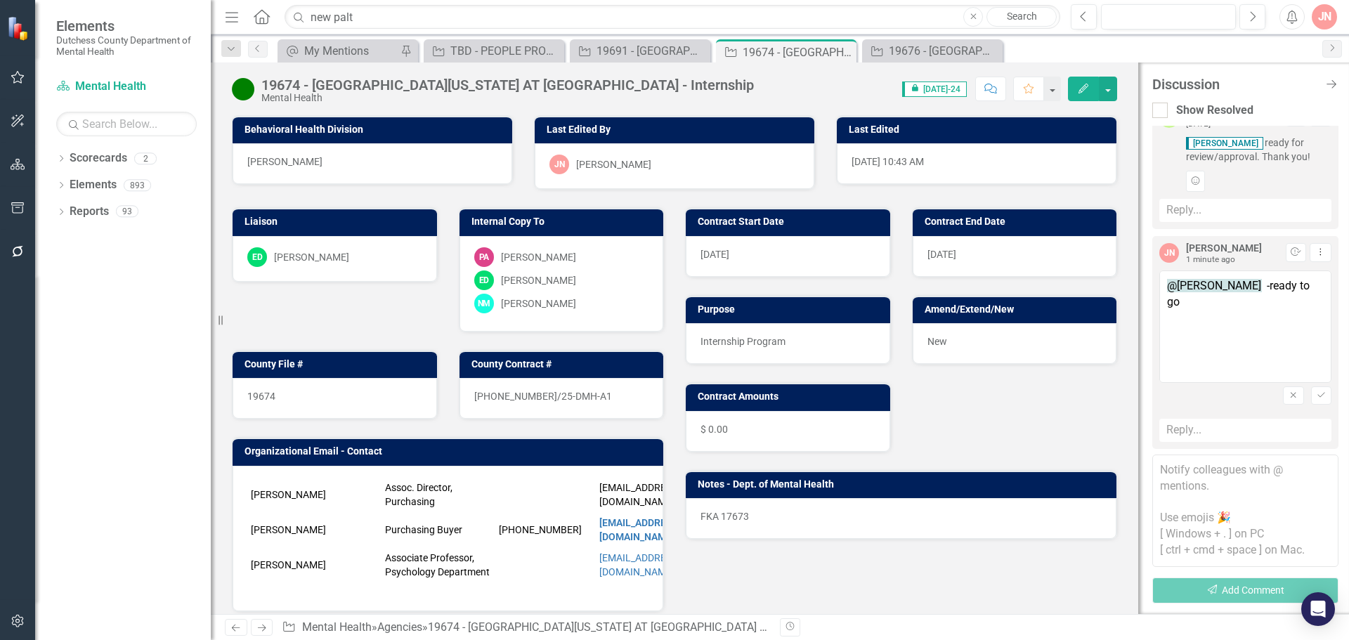
scroll to position [436, 0]
click at [1316, 393] on icon "Save" at bounding box center [1321, 389] width 11 height 8
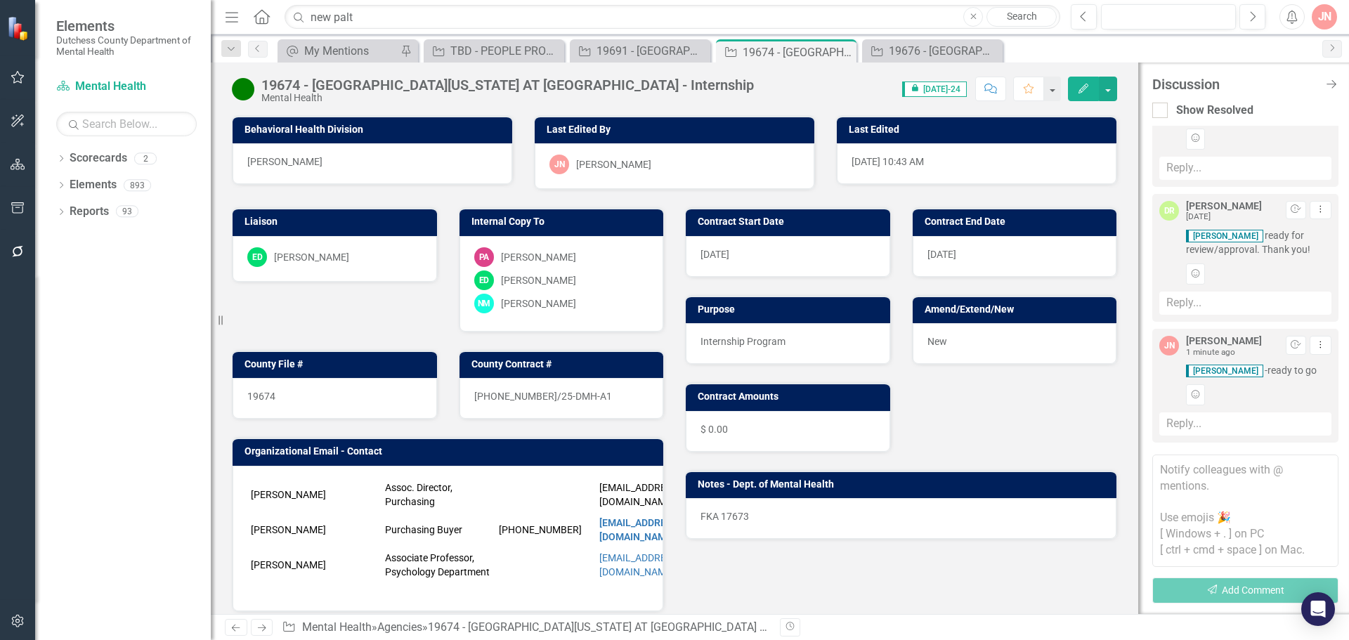
scroll to position [337, 0]
click at [602, 24] on input "new palt" at bounding box center [673, 17] width 776 height 25
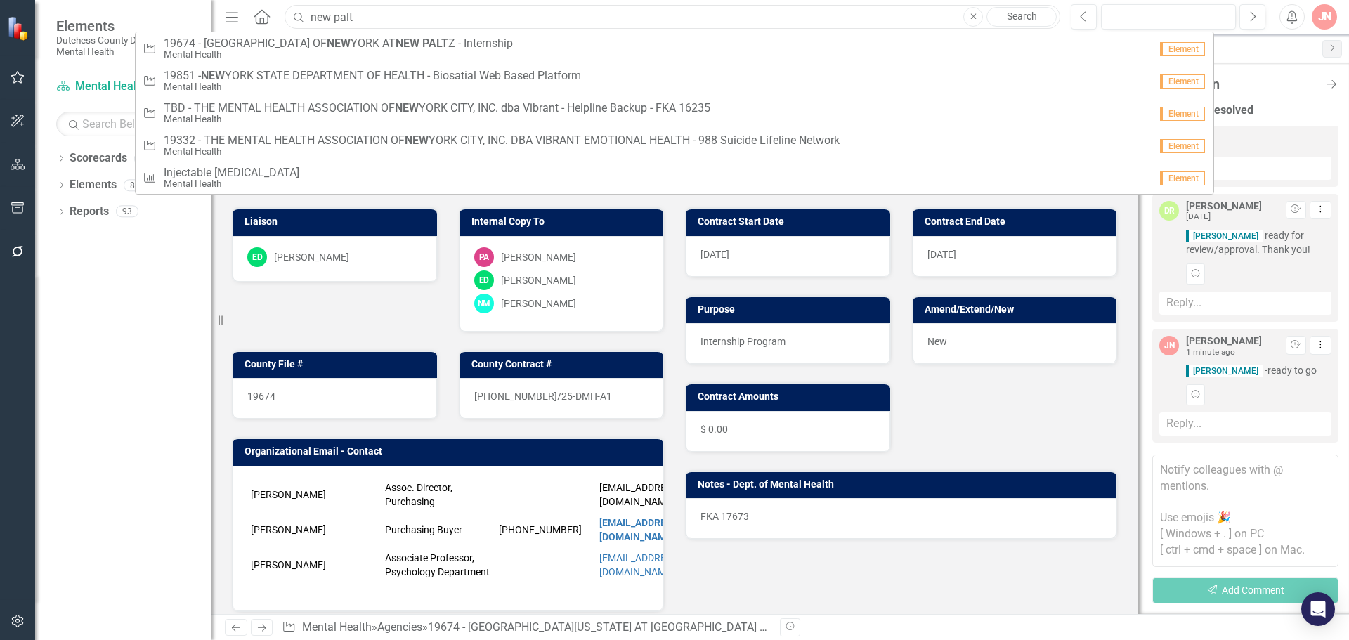
click at [602, 24] on input "new palt" at bounding box center [673, 17] width 776 height 25
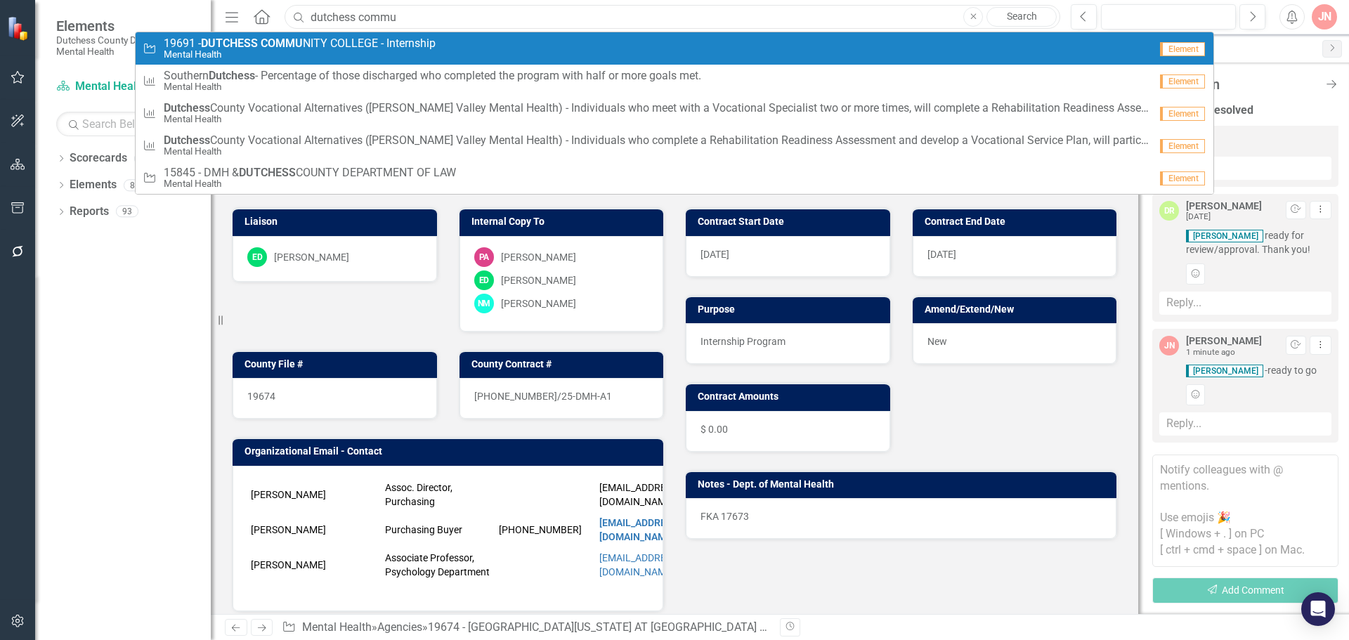
type input "dutchess commu"
click at [307, 44] on span "19691 - DUTCHESS COMMU NITY COLLEGE - Internship" at bounding box center [300, 43] width 272 height 13
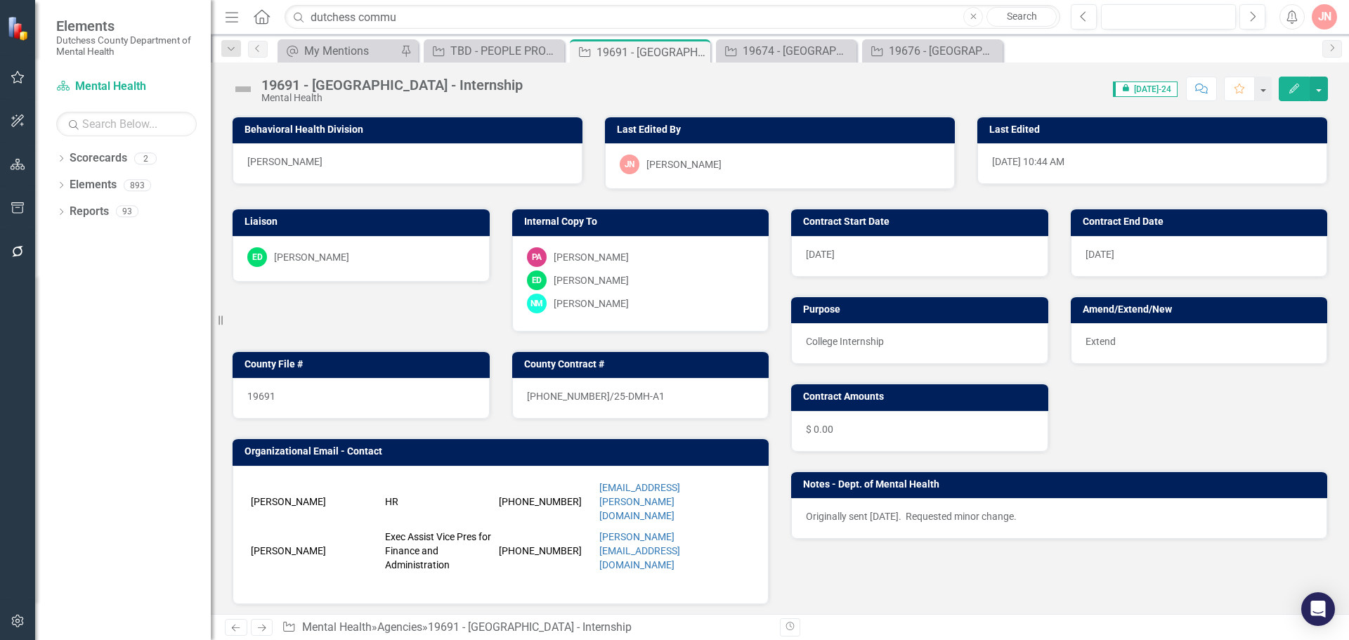
click at [1201, 93] on icon "Comment" at bounding box center [1202, 89] width 13 height 10
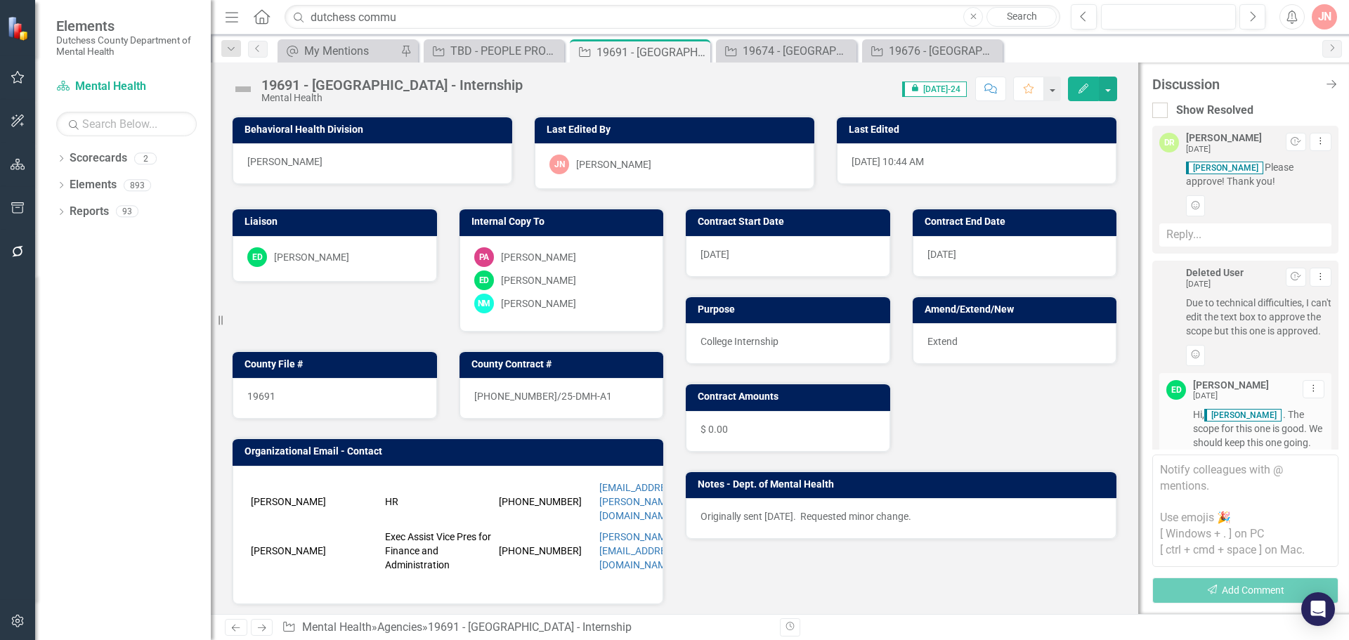
scroll to position [364, 0]
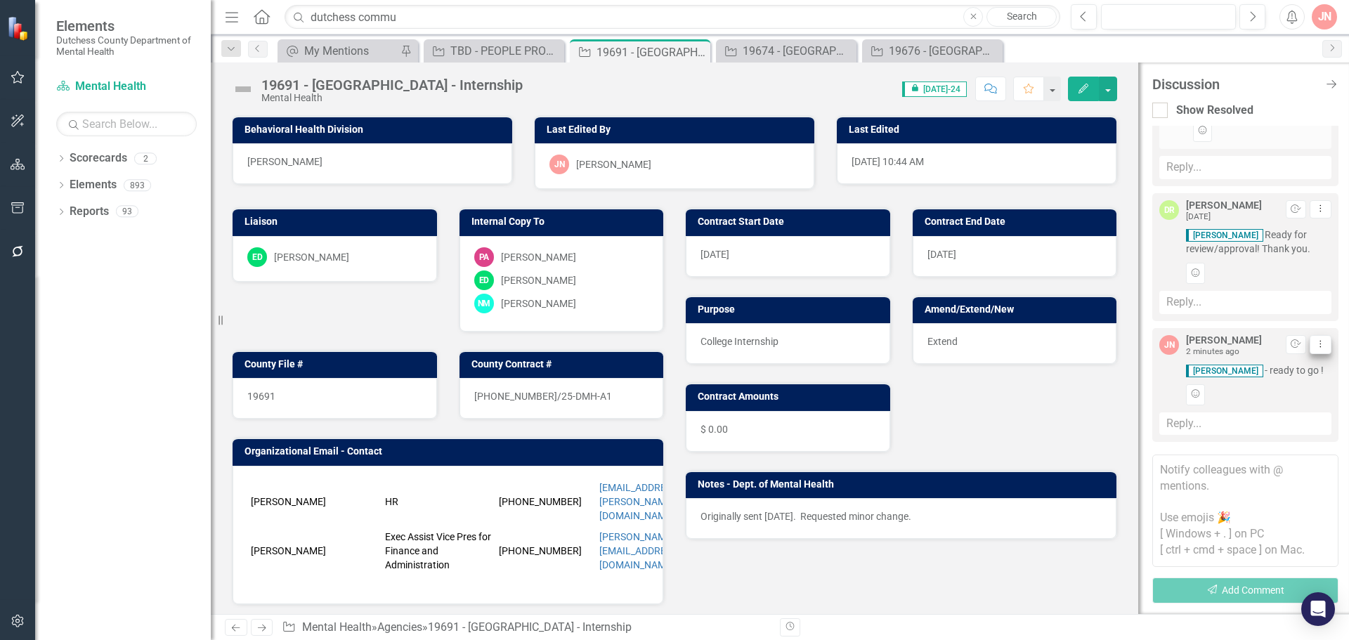
click at [1315, 343] on icon "Dropdown Menu" at bounding box center [1321, 343] width 12 height 9
click at [1269, 368] on link "Edit Edit Comment" at bounding box center [1265, 368] width 111 height 26
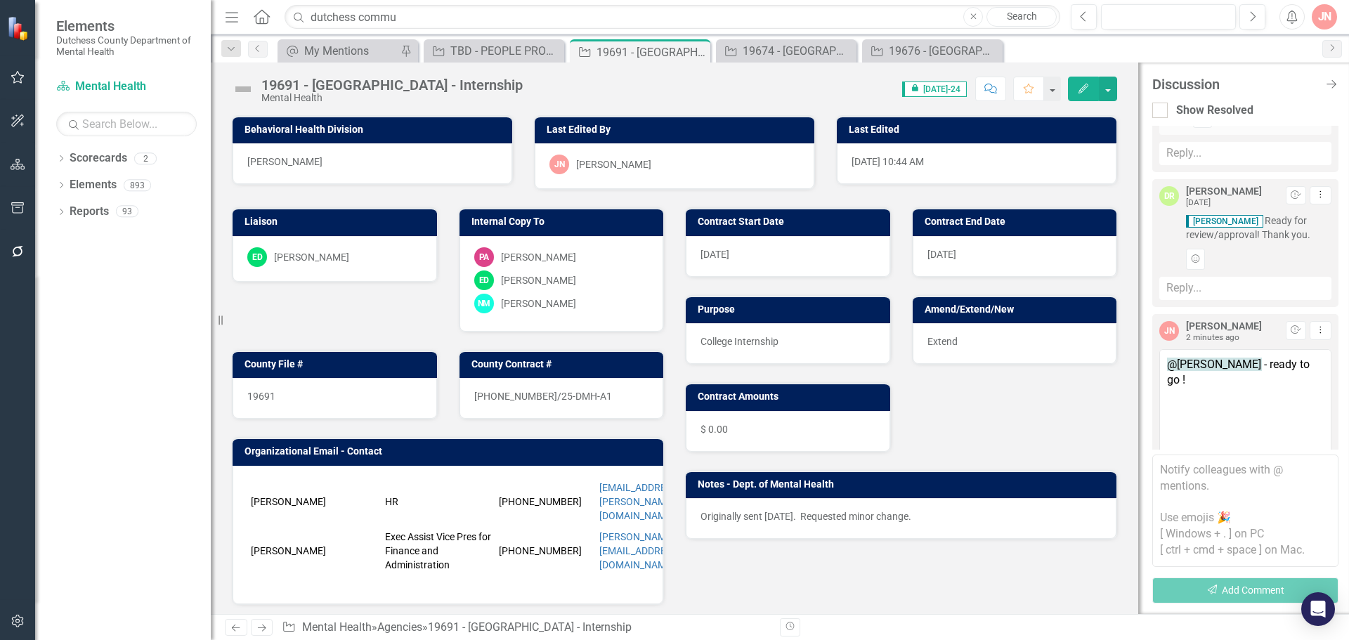
drag, startPoint x: 1259, startPoint y: 378, endPoint x: 1165, endPoint y: 377, distance: 94.2
click at [1165, 377] on textarea "@[PERSON_NAME] - ready to go !" at bounding box center [1246, 405] width 172 height 112
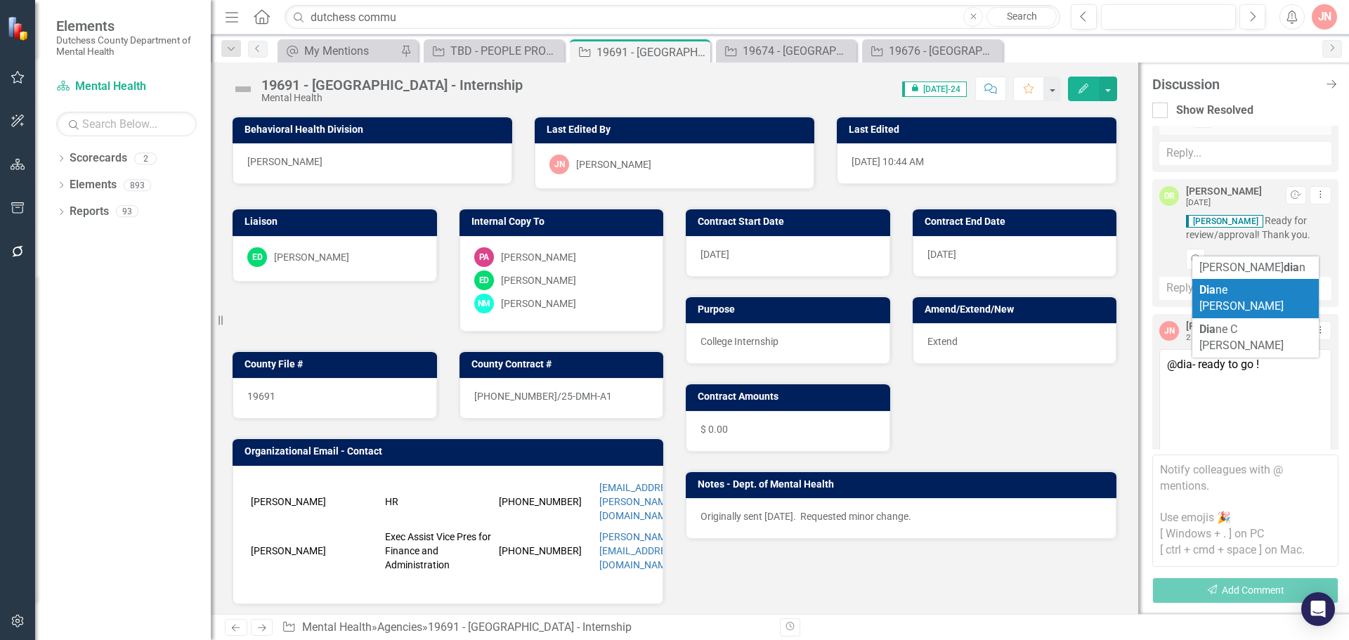
click at [1259, 290] on span "Dia ne [PERSON_NAME]" at bounding box center [1242, 298] width 84 height 30
type textarea "@[PERSON_NAME] - ready to go !"
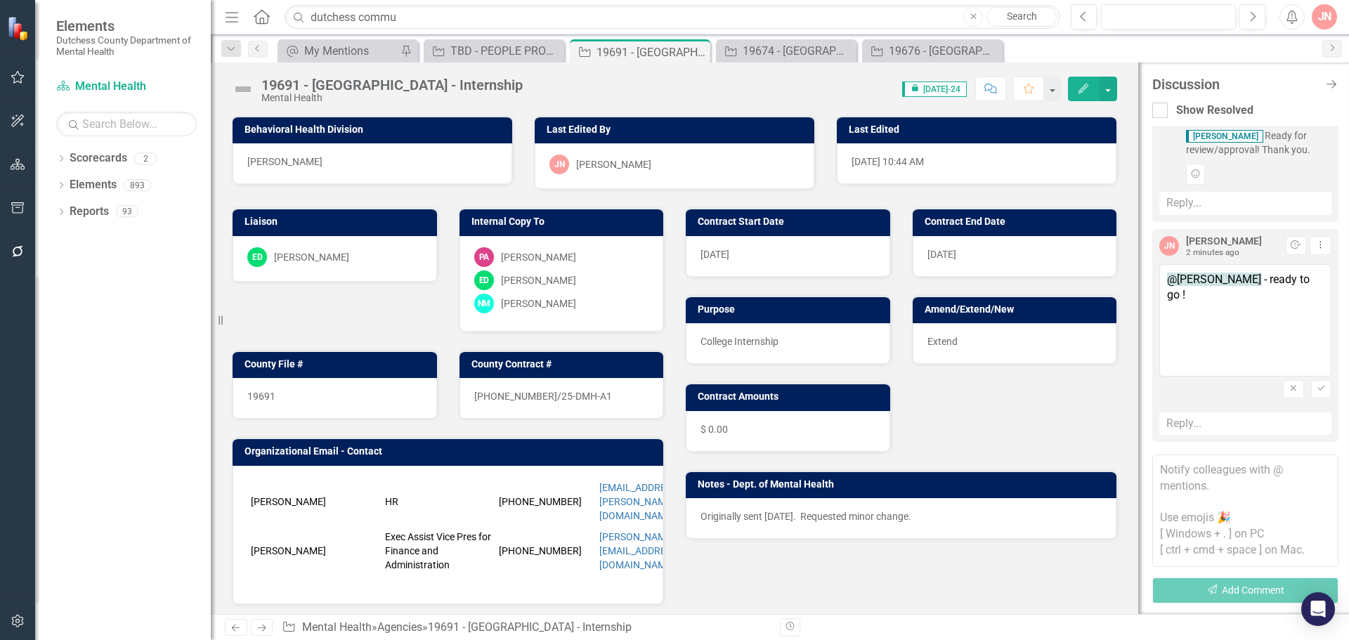
scroll to position [462, 0]
click at [1316, 388] on icon "Save" at bounding box center [1321, 388] width 11 height 8
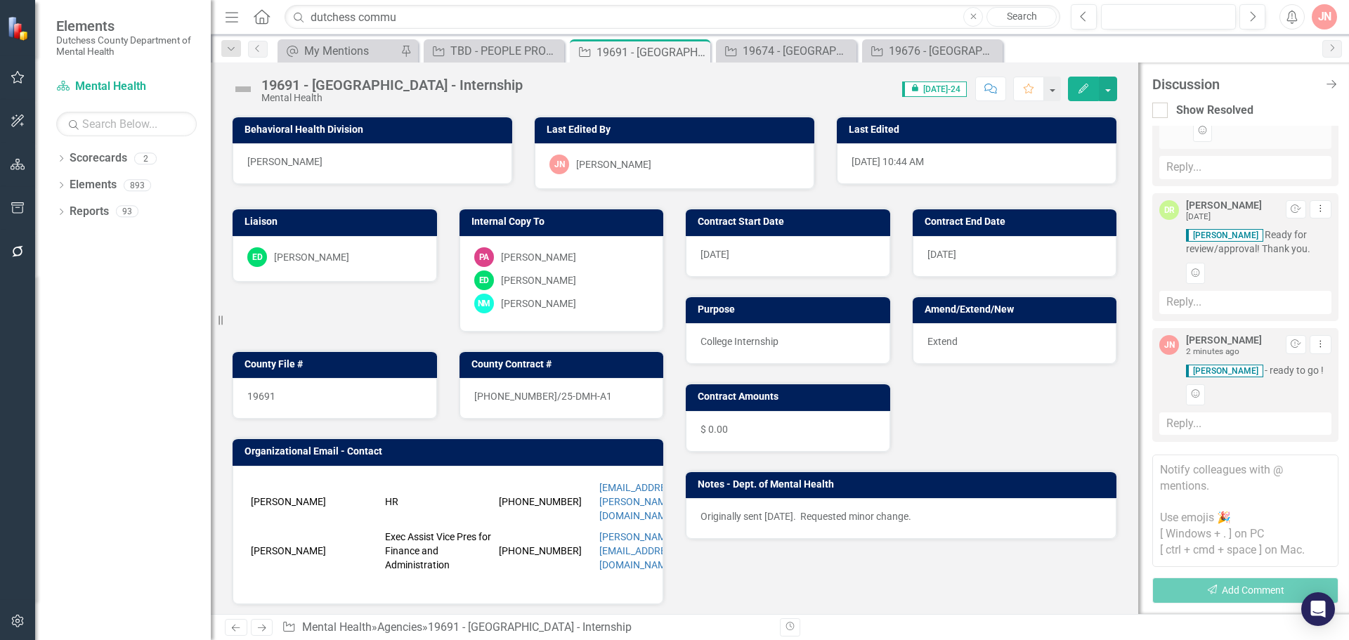
scroll to position [363, 0]
